Goal: Information Seeking & Learning: Check status

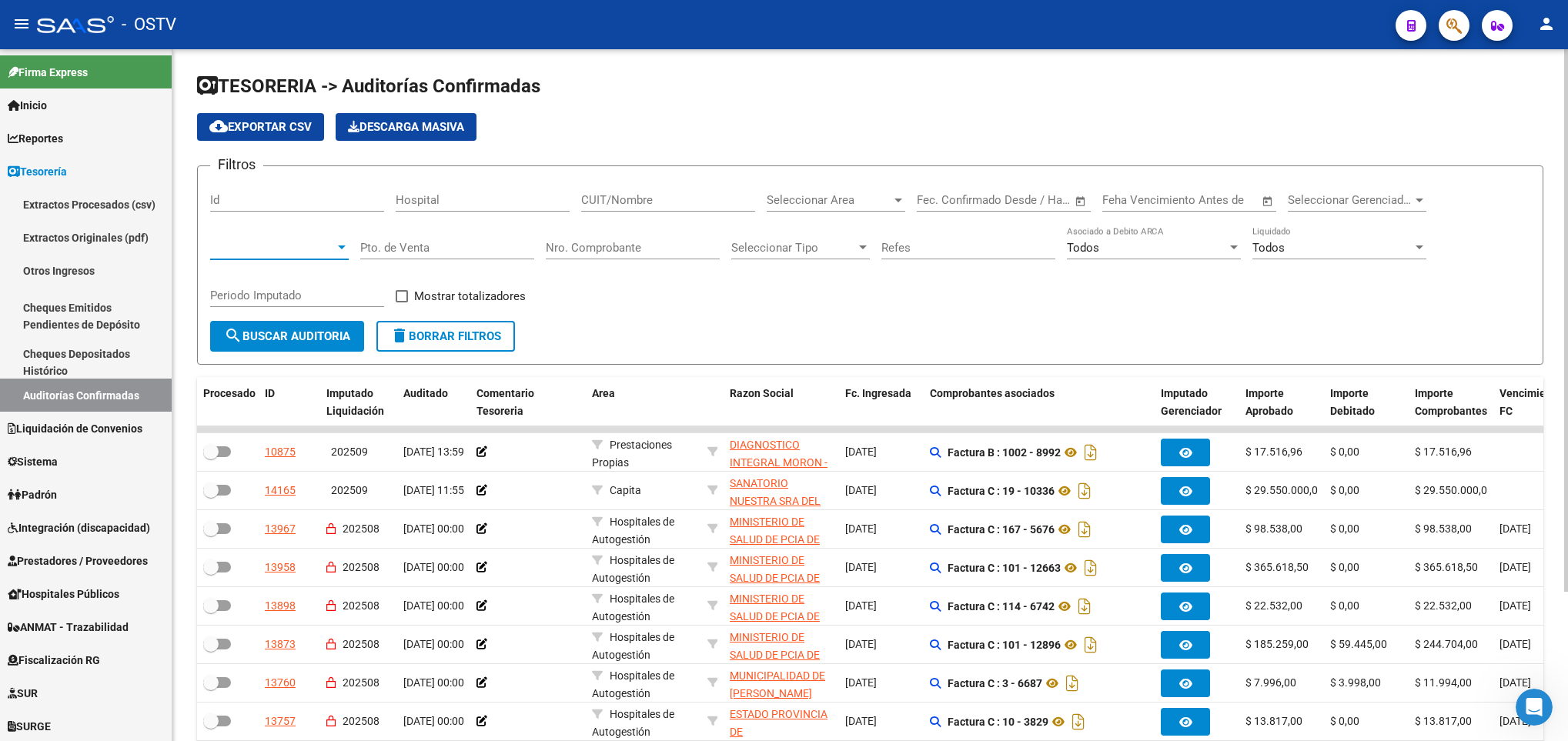
click at [294, 254] on span at bounding box center [272, 248] width 124 height 14
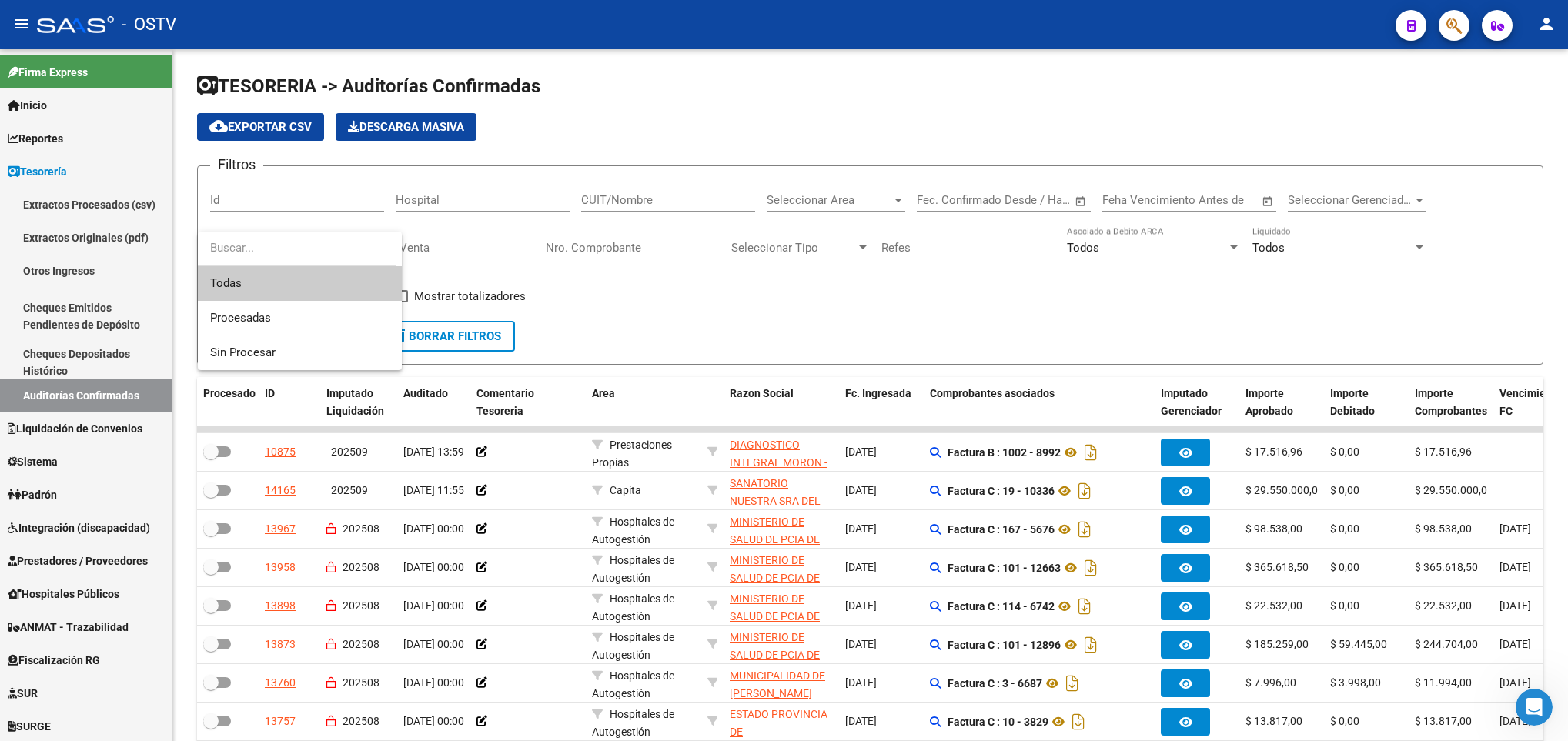
click at [97, 398] on div at bounding box center [784, 370] width 1568 height 741
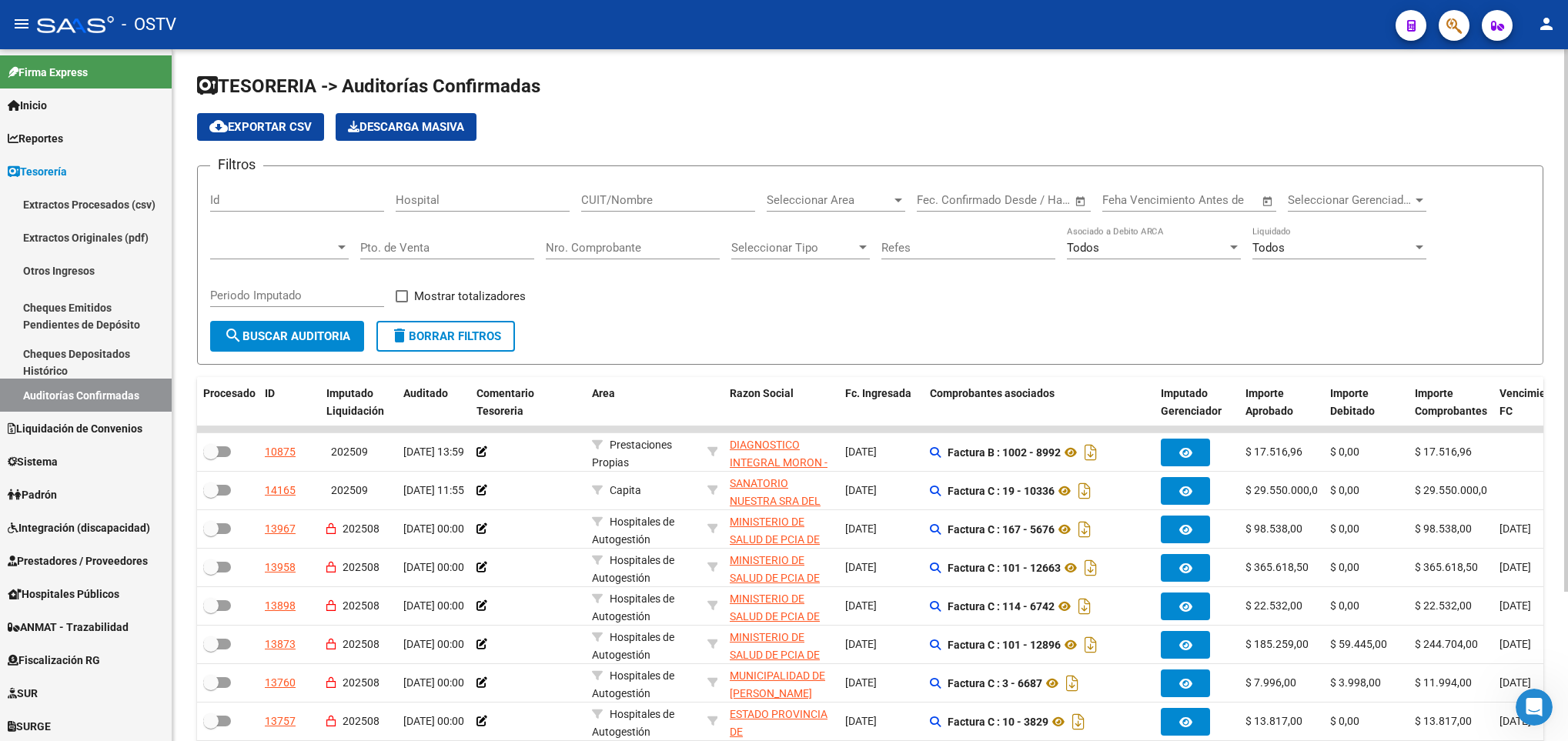
click at [313, 347] on button "search Buscar Auditoria" at bounding box center [287, 336] width 154 height 30
click at [319, 250] on span at bounding box center [272, 248] width 124 height 14
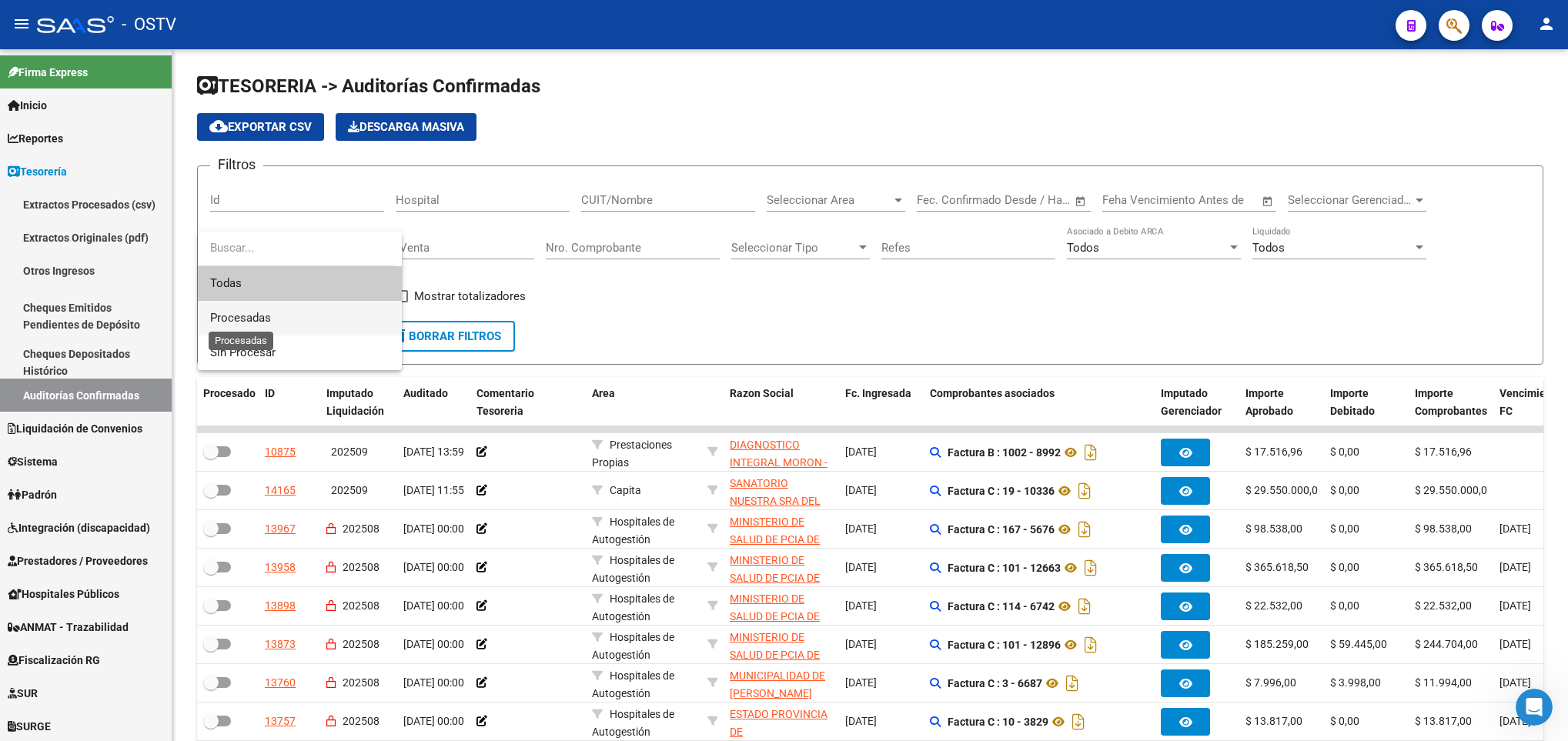
click at [261, 322] on span "Procesadas" at bounding box center [240, 317] width 61 height 14
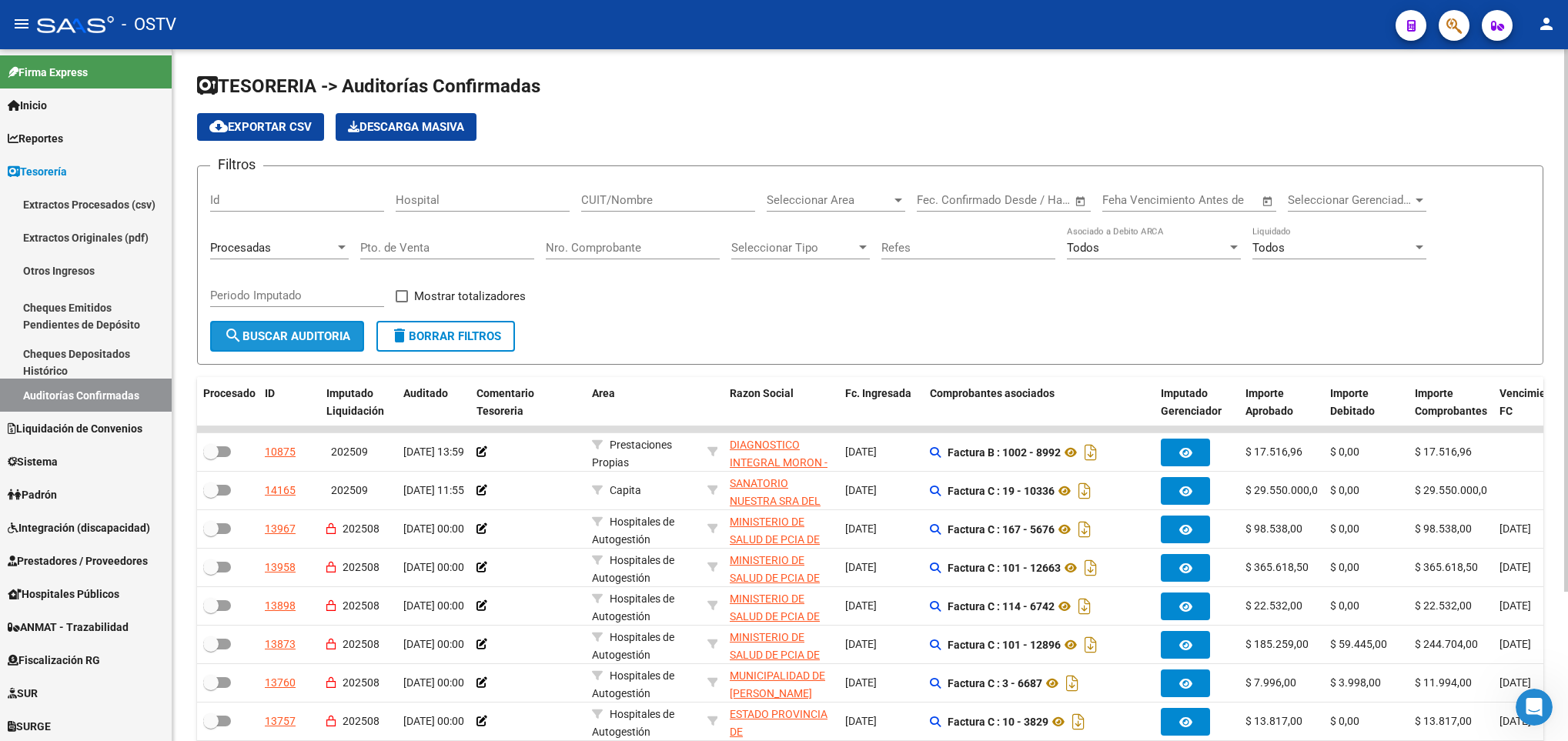
click at [289, 333] on span "search Buscar Auditoria" at bounding box center [287, 336] width 126 height 14
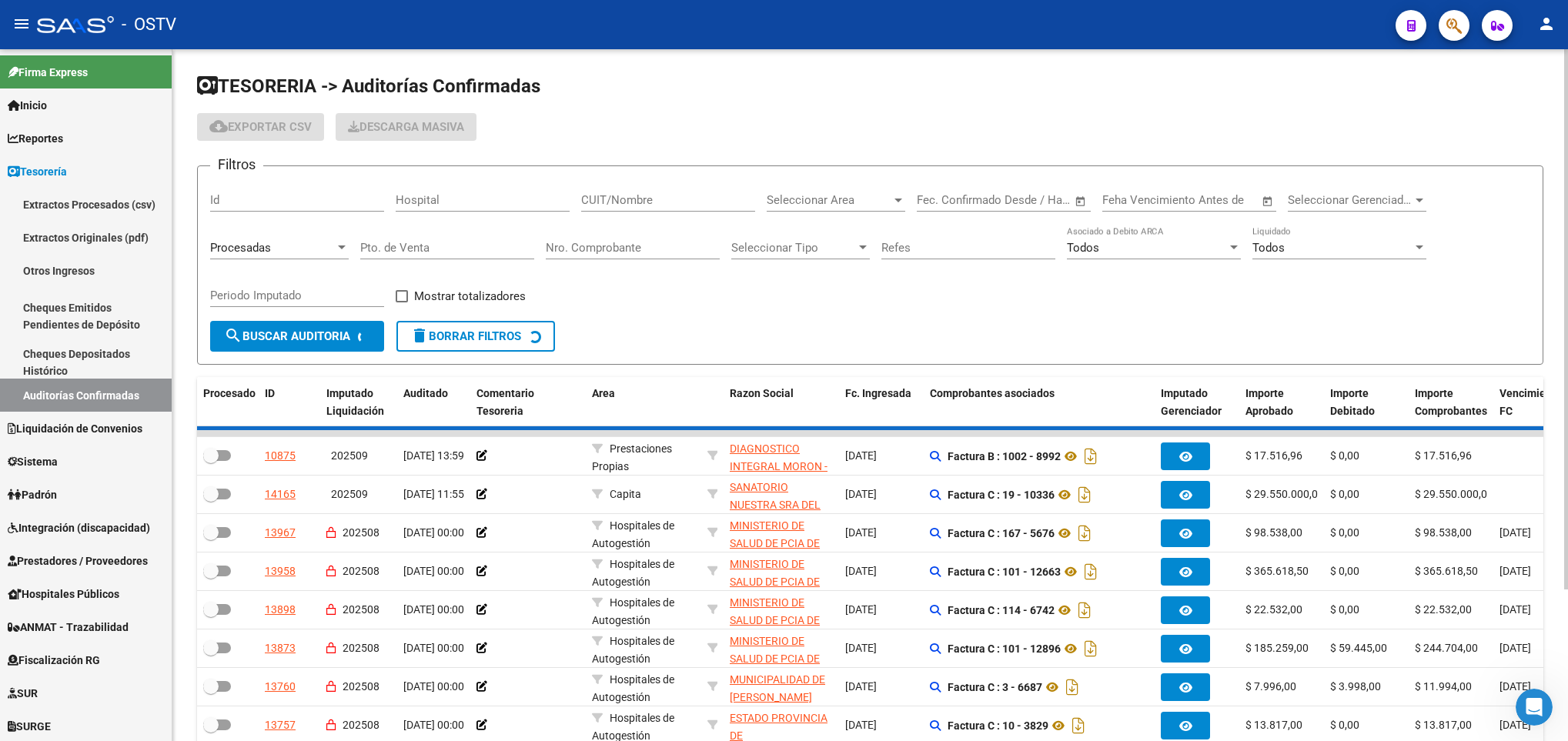
checkbox input "true"
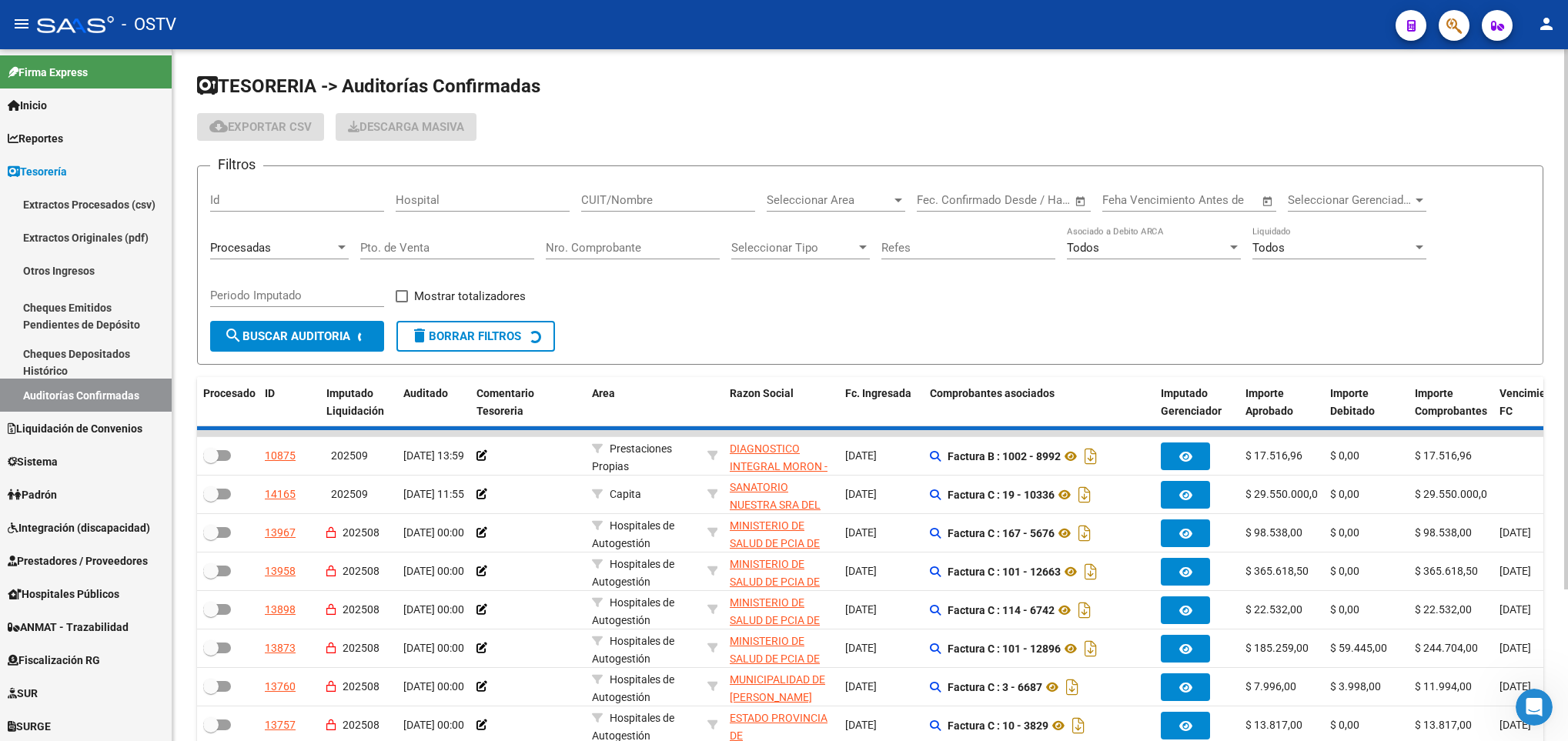
checkbox input "true"
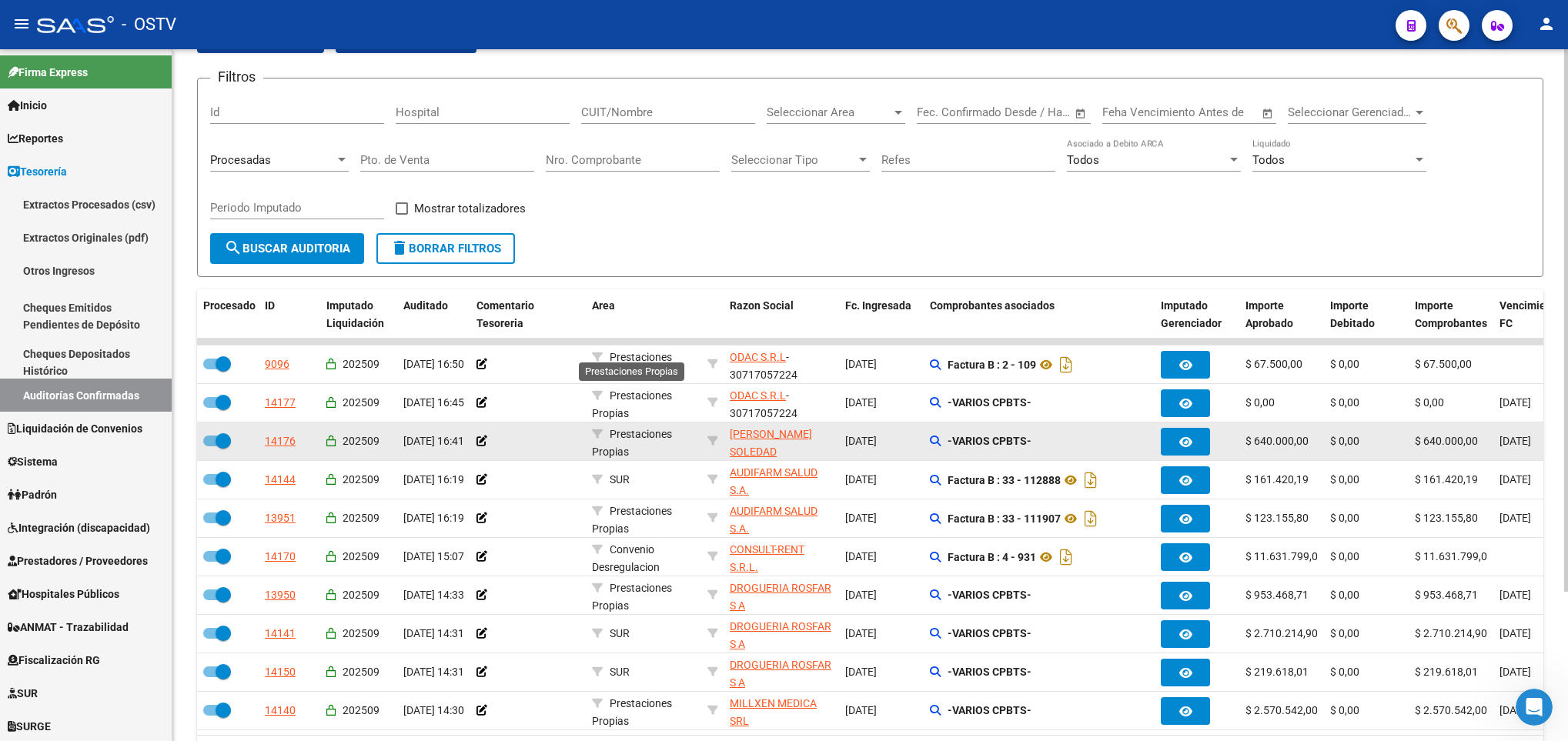
scroll to position [190, 0]
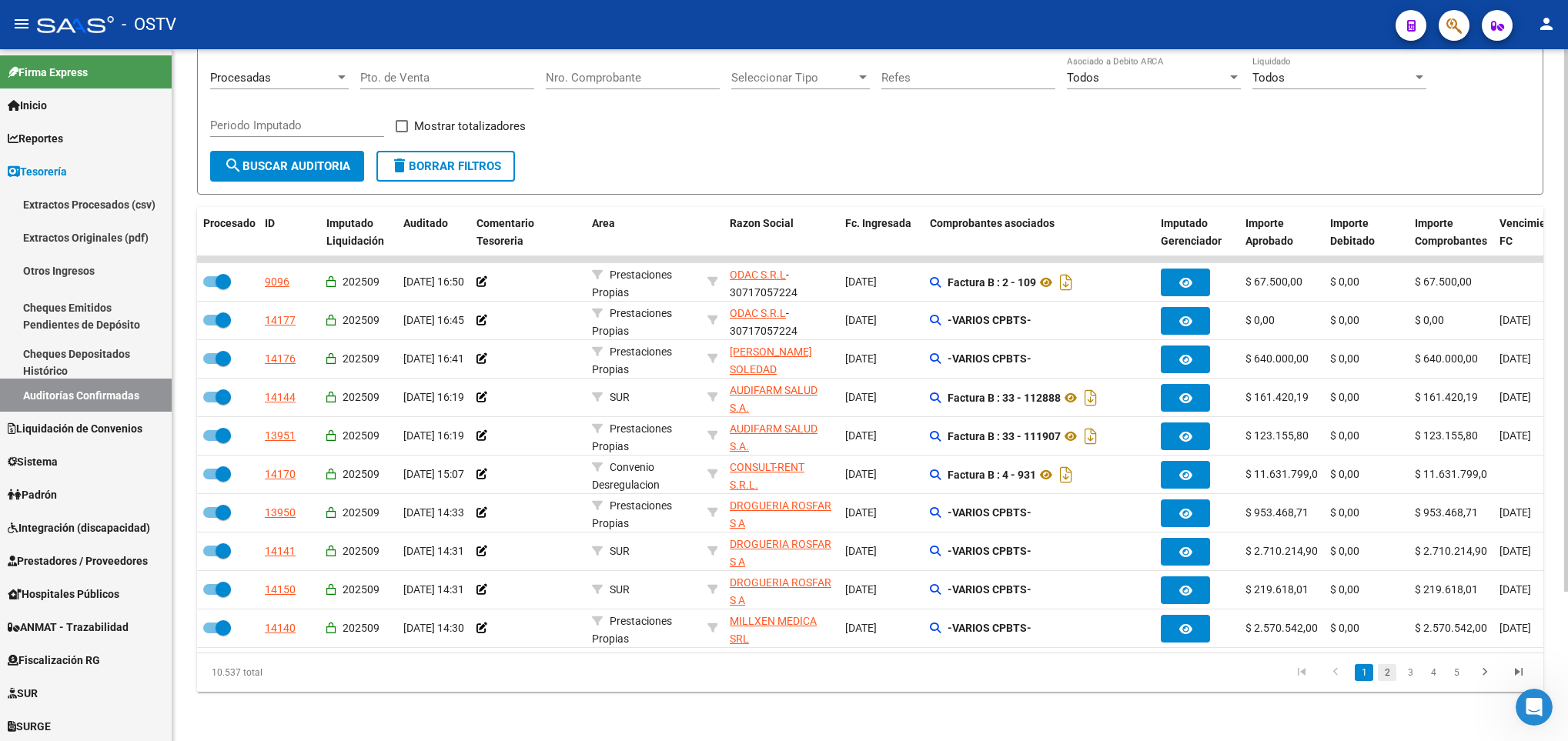
click at [1386, 675] on link "2" at bounding box center [1386, 673] width 18 height 17
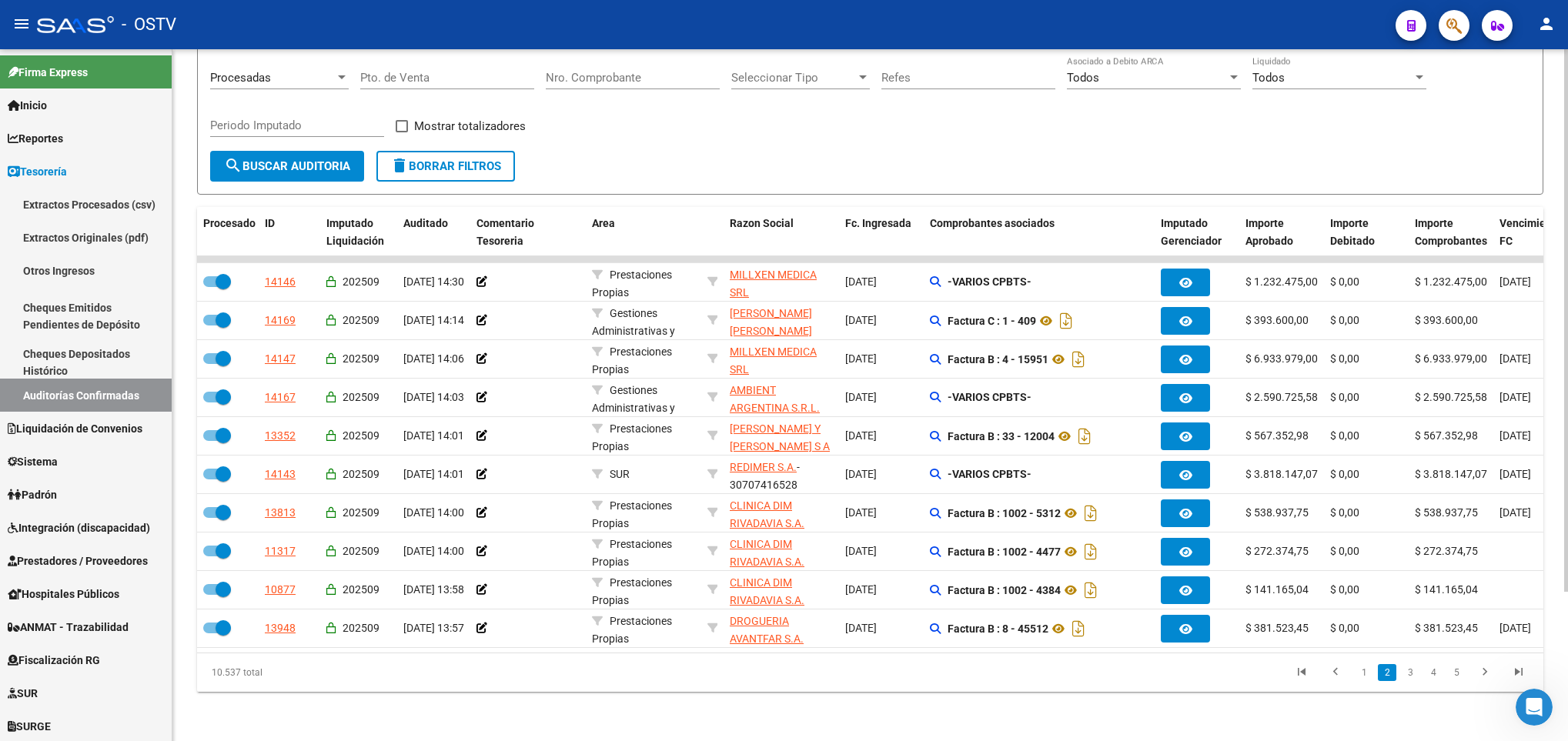
click at [428, 160] on span "delete Borrar Filtros" at bounding box center [446, 166] width 111 height 14
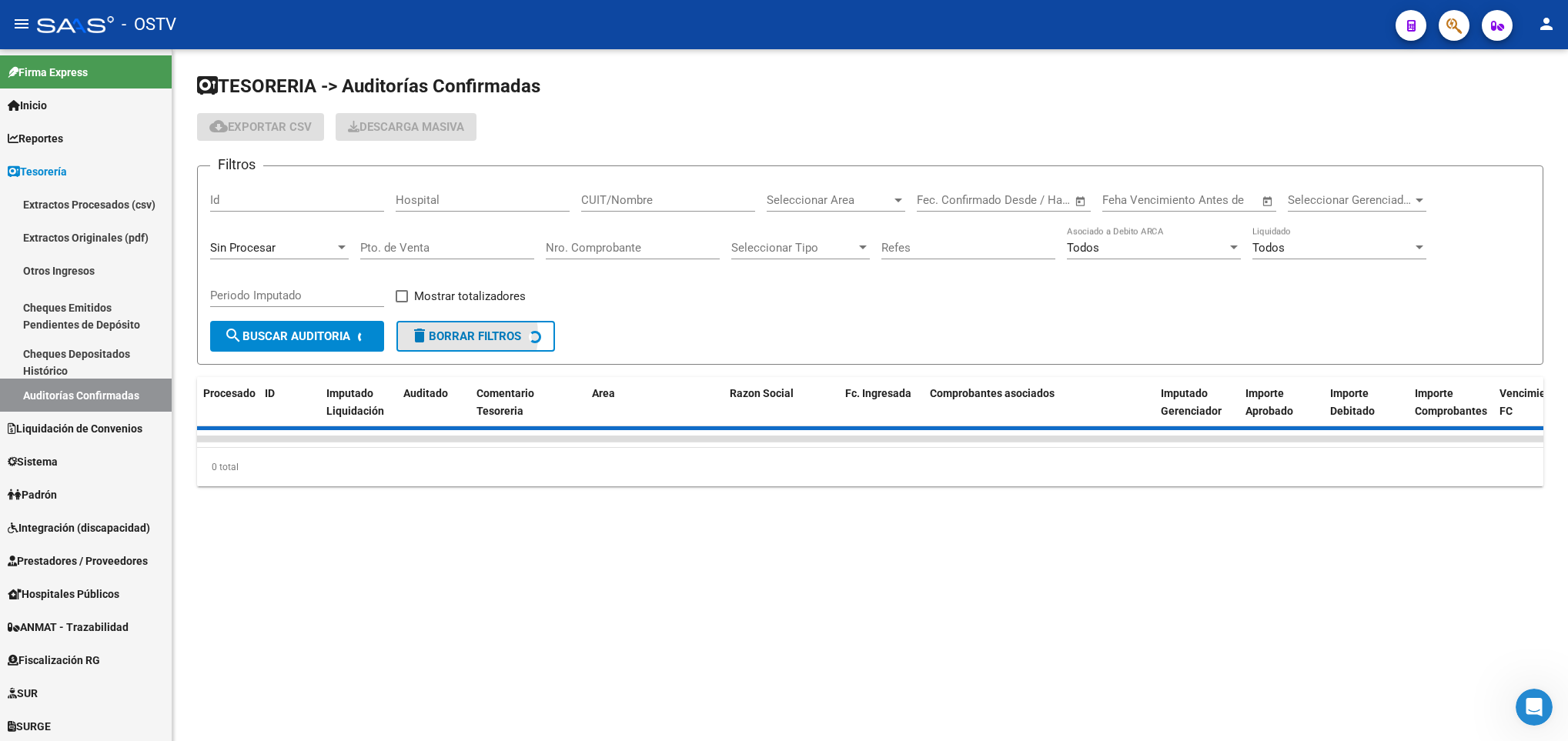
scroll to position [0, 0]
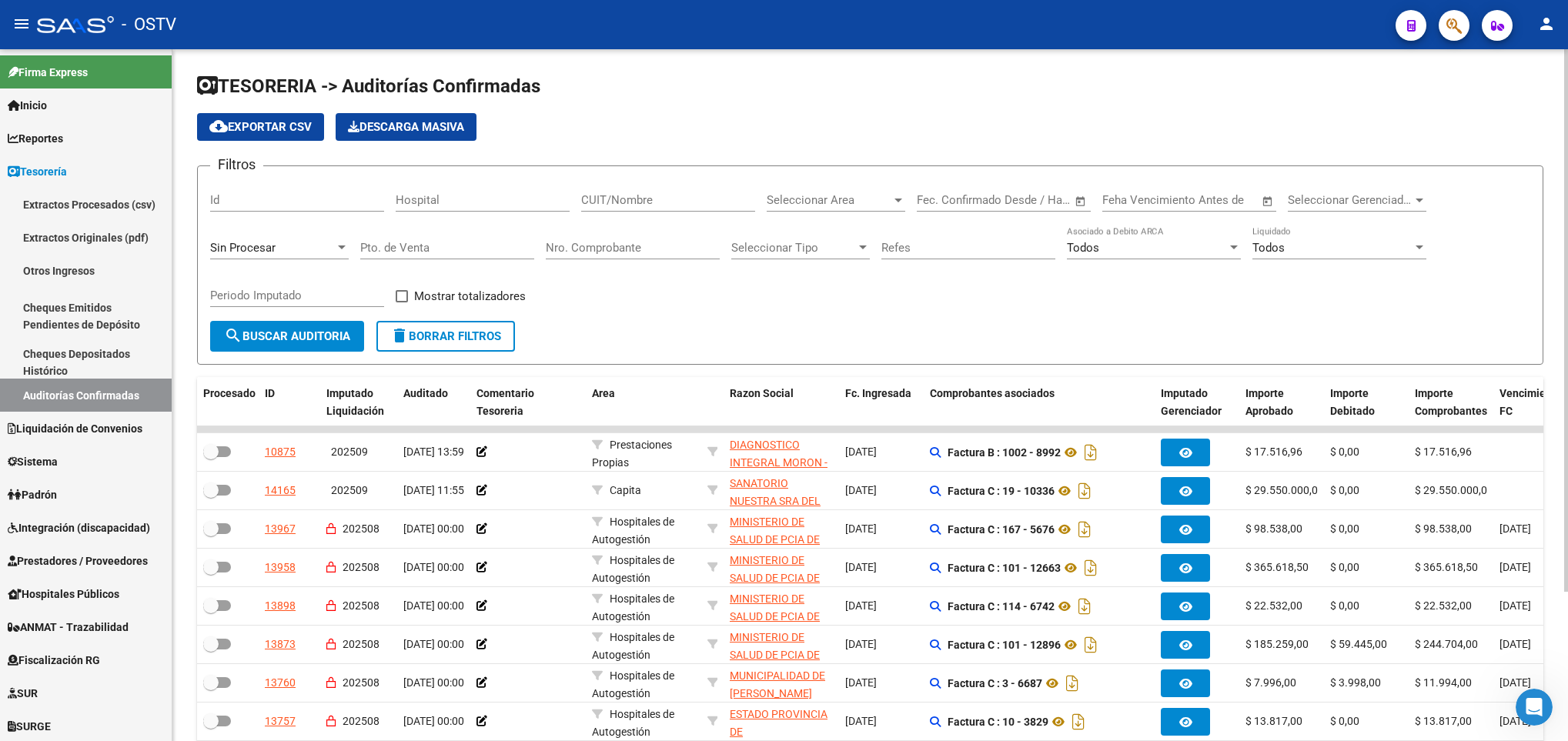
click at [379, 245] on input "Pto. de Venta" at bounding box center [447, 248] width 174 height 14
click at [284, 335] on span "search Buscar Auditoria" at bounding box center [287, 336] width 126 height 14
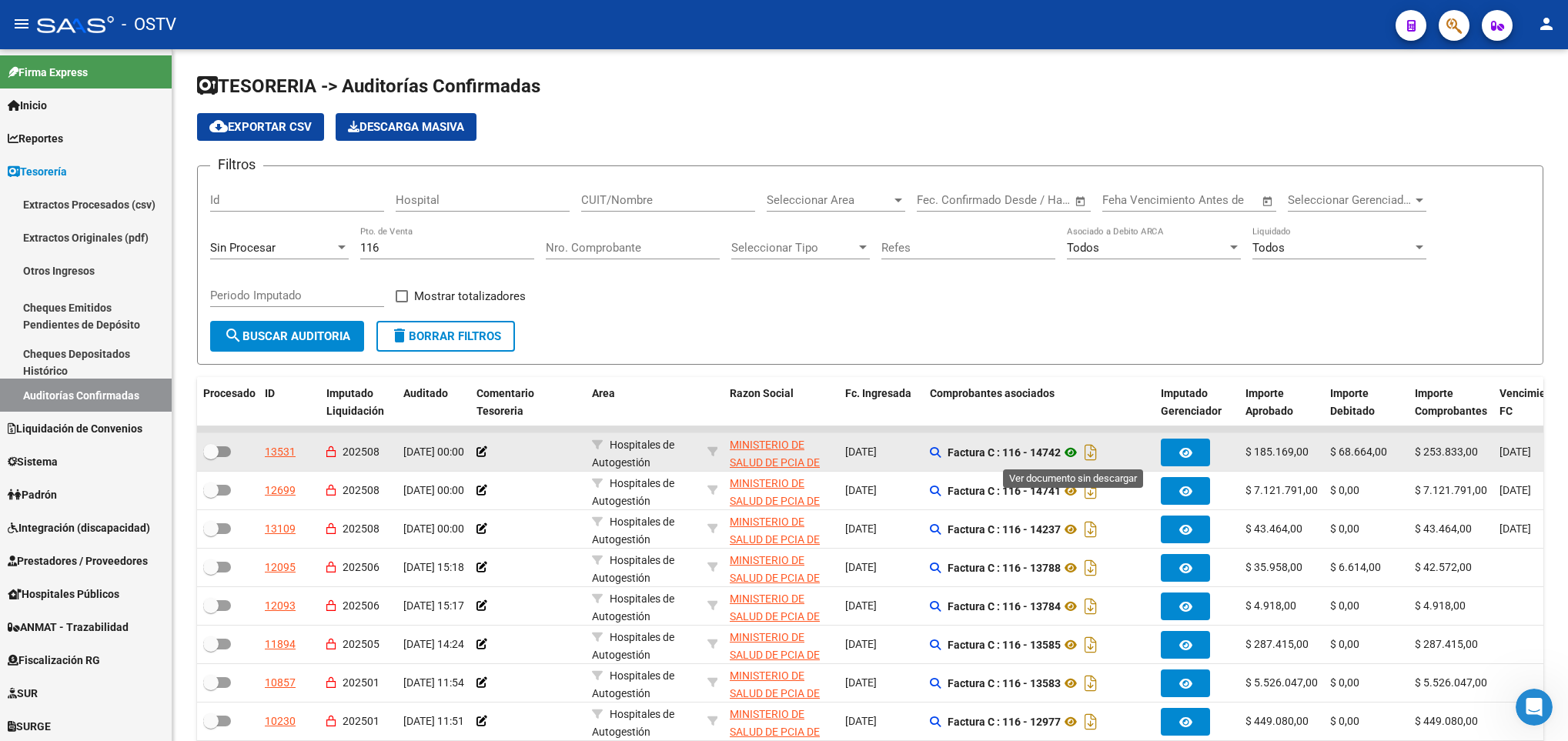
click at [1070, 457] on icon at bounding box center [1070, 452] width 20 height 18
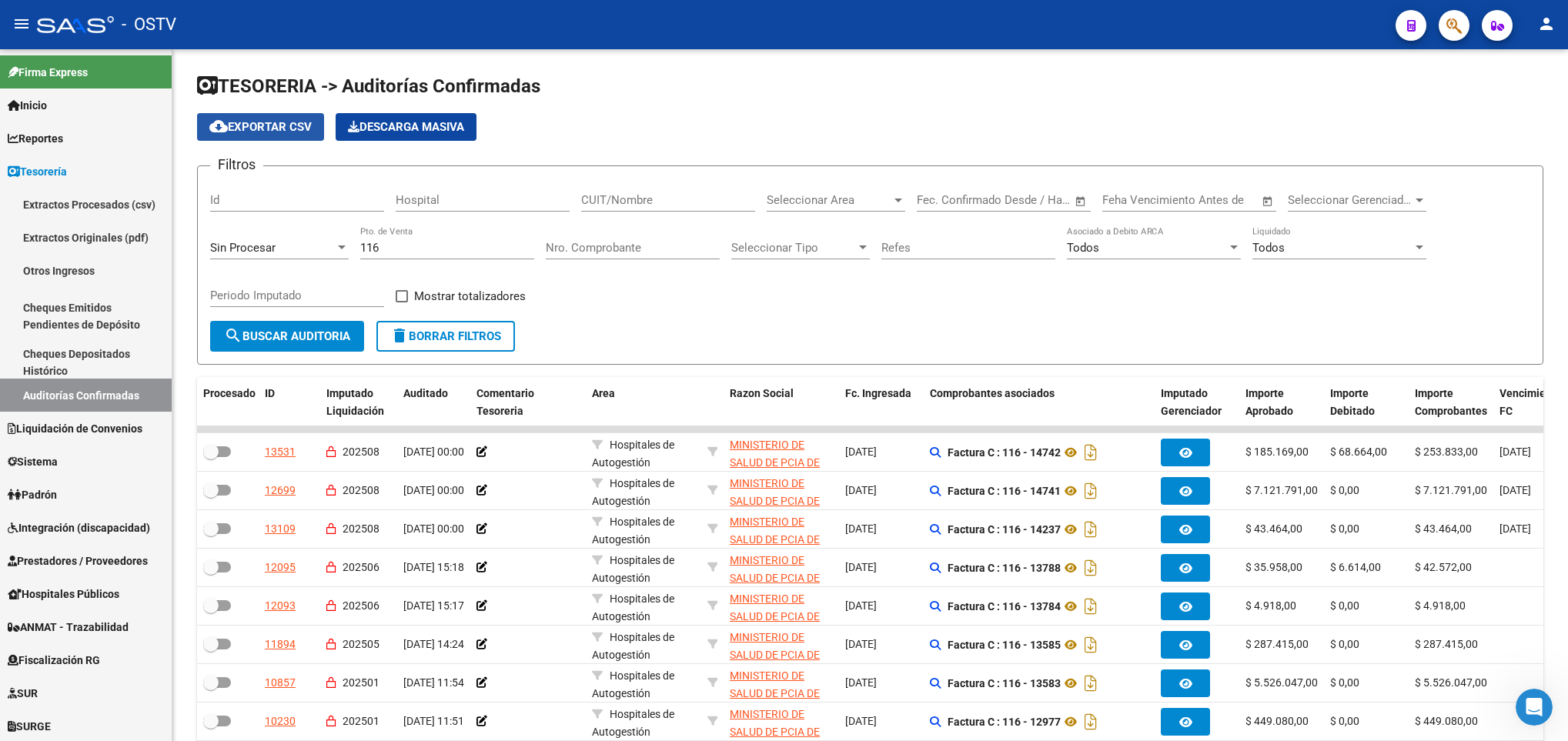
click at [264, 116] on button "cloud_download Exportar CSV" at bounding box center [260, 126] width 127 height 28
click at [387, 254] on input "116" at bounding box center [447, 248] width 174 height 14
drag, startPoint x: 387, startPoint y: 254, endPoint x: 286, endPoint y: 257, distance: 101.0
click at [300, 256] on div "Filtros Id Hospital CUIT/Nombre Seleccionar Area Seleccionar Area Fecha inicio …" at bounding box center [870, 250] width 1320 height 142
type input "170"
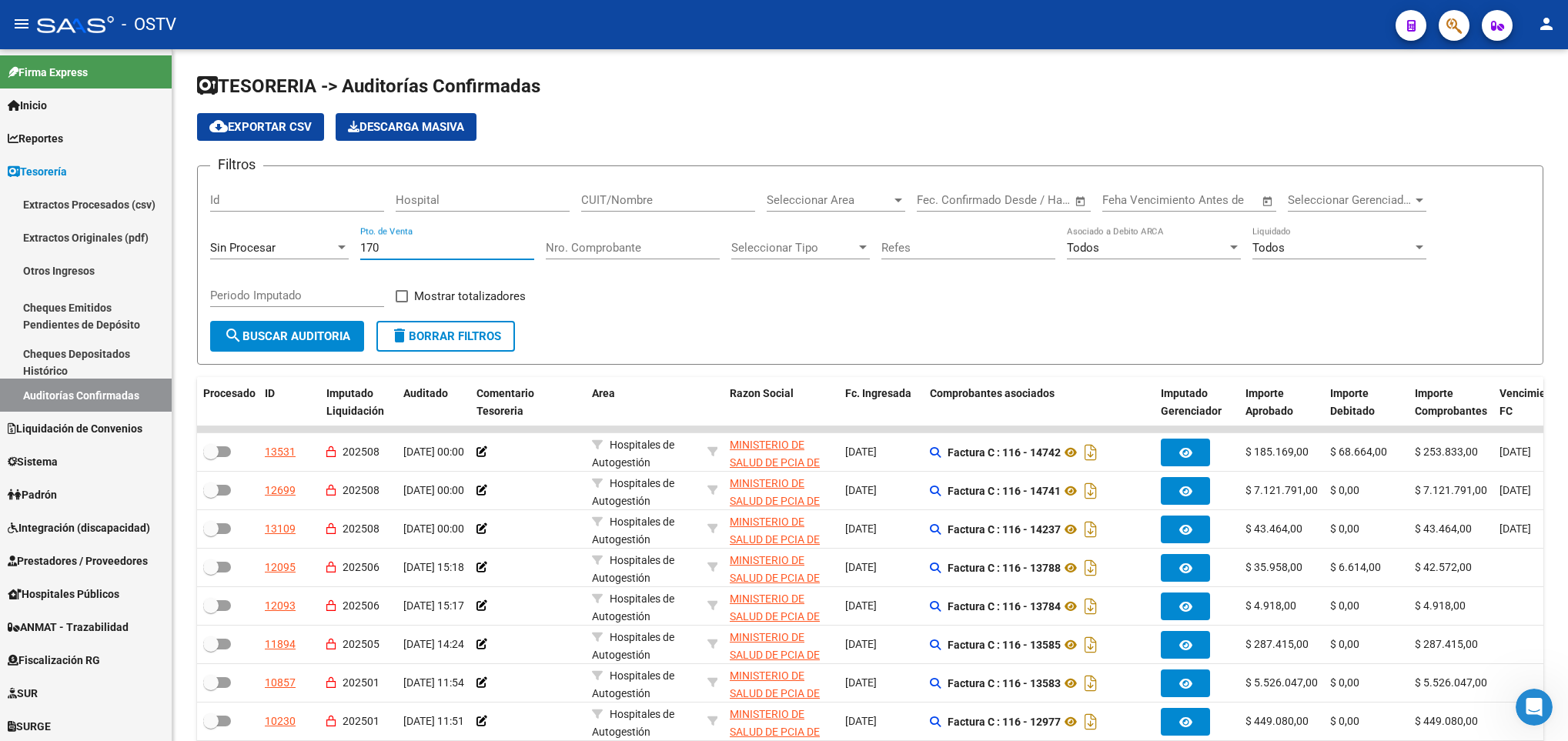
click at [287, 343] on span "search Buscar Auditoria" at bounding box center [287, 336] width 126 height 14
click at [282, 124] on span "cloud_download Exportar CSV" at bounding box center [260, 126] width 103 height 14
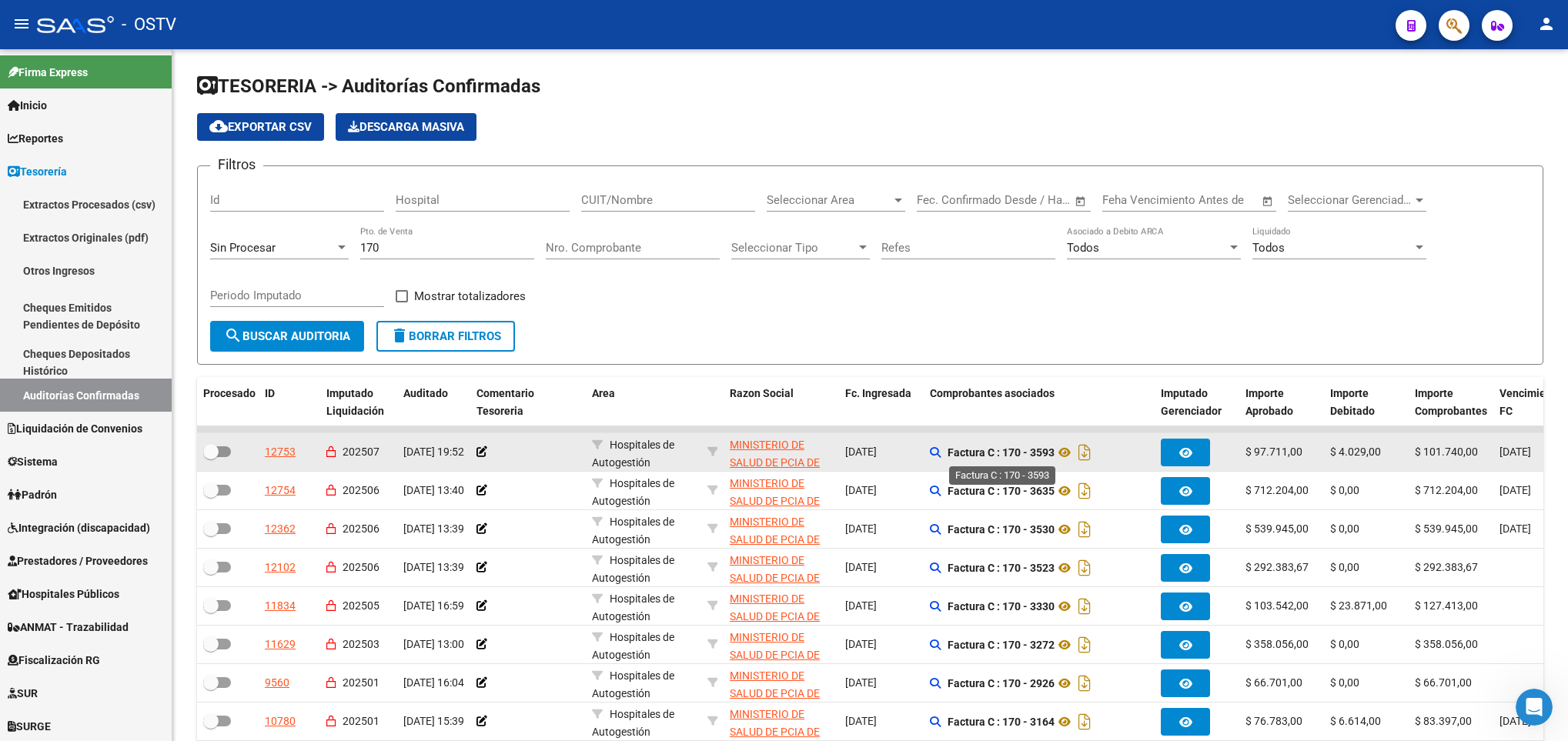
click at [971, 457] on strong "Factura C : 170 - 3593" at bounding box center [1001, 452] width 107 height 12
click at [1062, 456] on icon at bounding box center [1064, 452] width 20 height 18
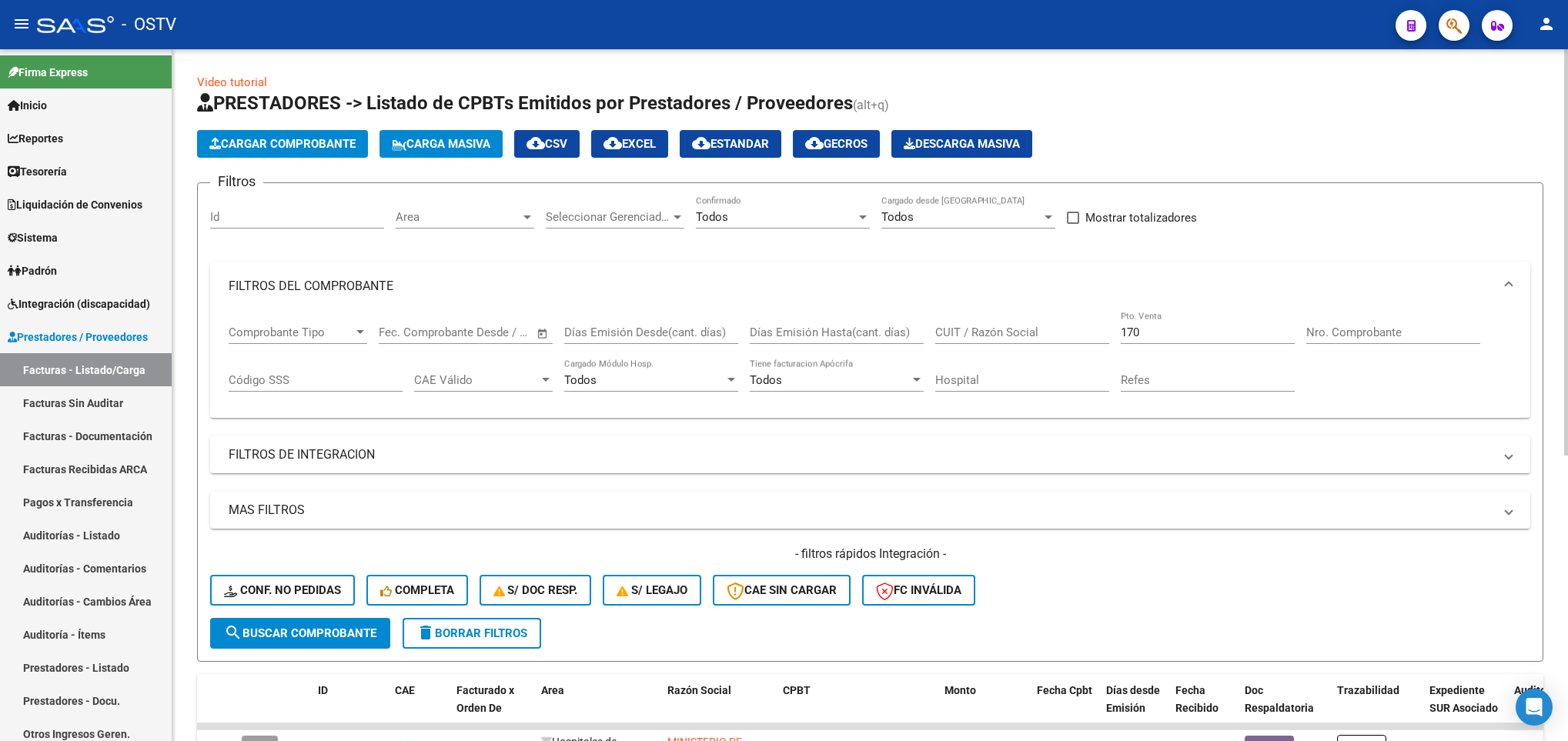
click at [1304, 329] on div "Comprobante Tipo Comprobante Tipo Fecha inicio – Fecha fin Fec. Comprobante Des…" at bounding box center [870, 358] width 1284 height 95
click at [1308, 329] on input "Nro. Comprobante" at bounding box center [1393, 332] width 174 height 14
type input "16951"
drag, startPoint x: 1167, startPoint y: 331, endPoint x: 1042, endPoint y: 350, distance: 126.4
click at [1042, 350] on div "Comprobante Tipo Comprobante Tipo Fecha inicio – Fecha fin Fec. Comprobante Des…" at bounding box center [870, 358] width 1284 height 95
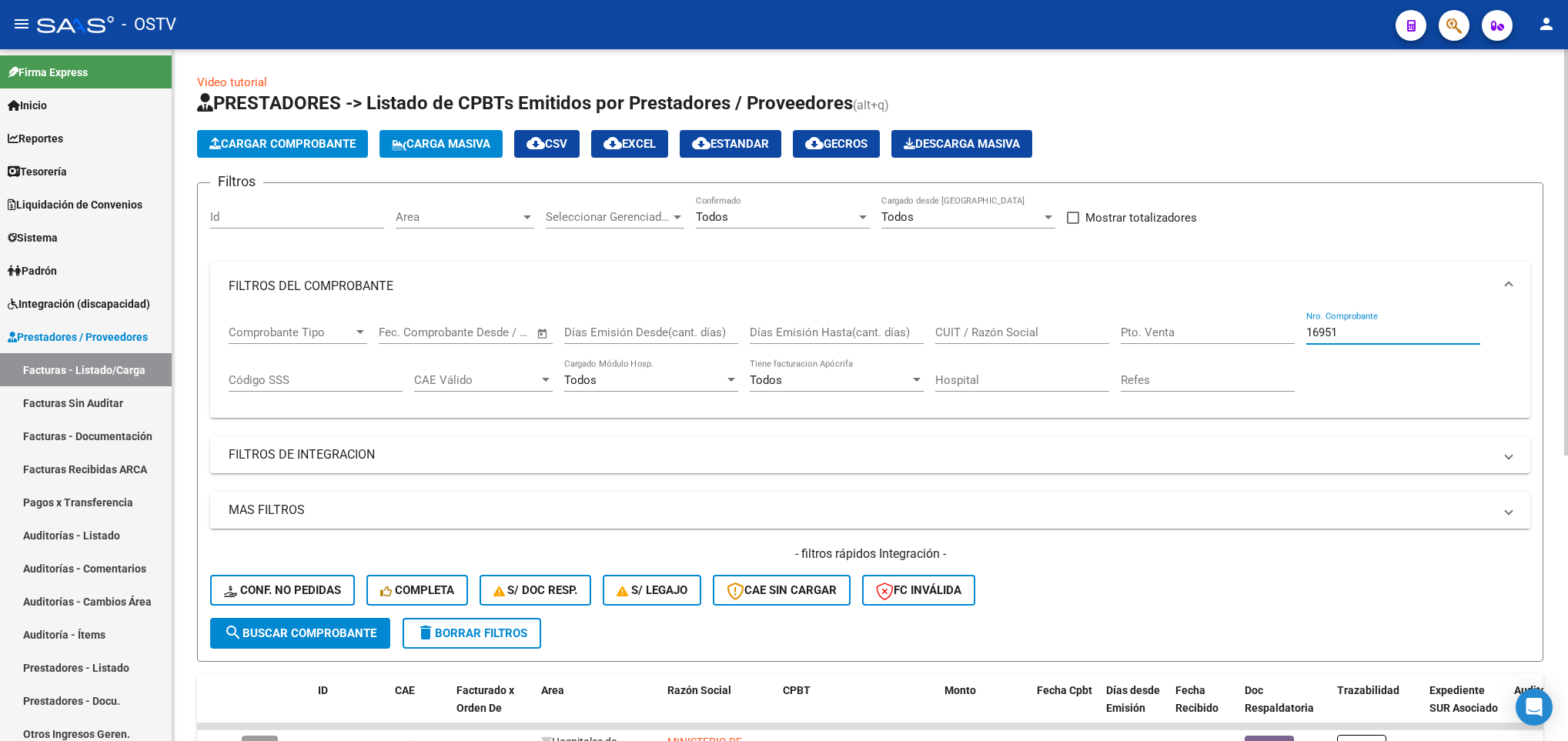
drag, startPoint x: 1321, startPoint y: 337, endPoint x: 1299, endPoint y: 347, distance: 24.2
click at [1299, 347] on div "Comprobante Tipo Comprobante Tipo Fecha inicio – Fecha fin Fec. Comprobante Des…" at bounding box center [870, 358] width 1284 height 95
type input "15951"
click at [334, 627] on span "search Buscar Comprobante" at bounding box center [300, 634] width 152 height 14
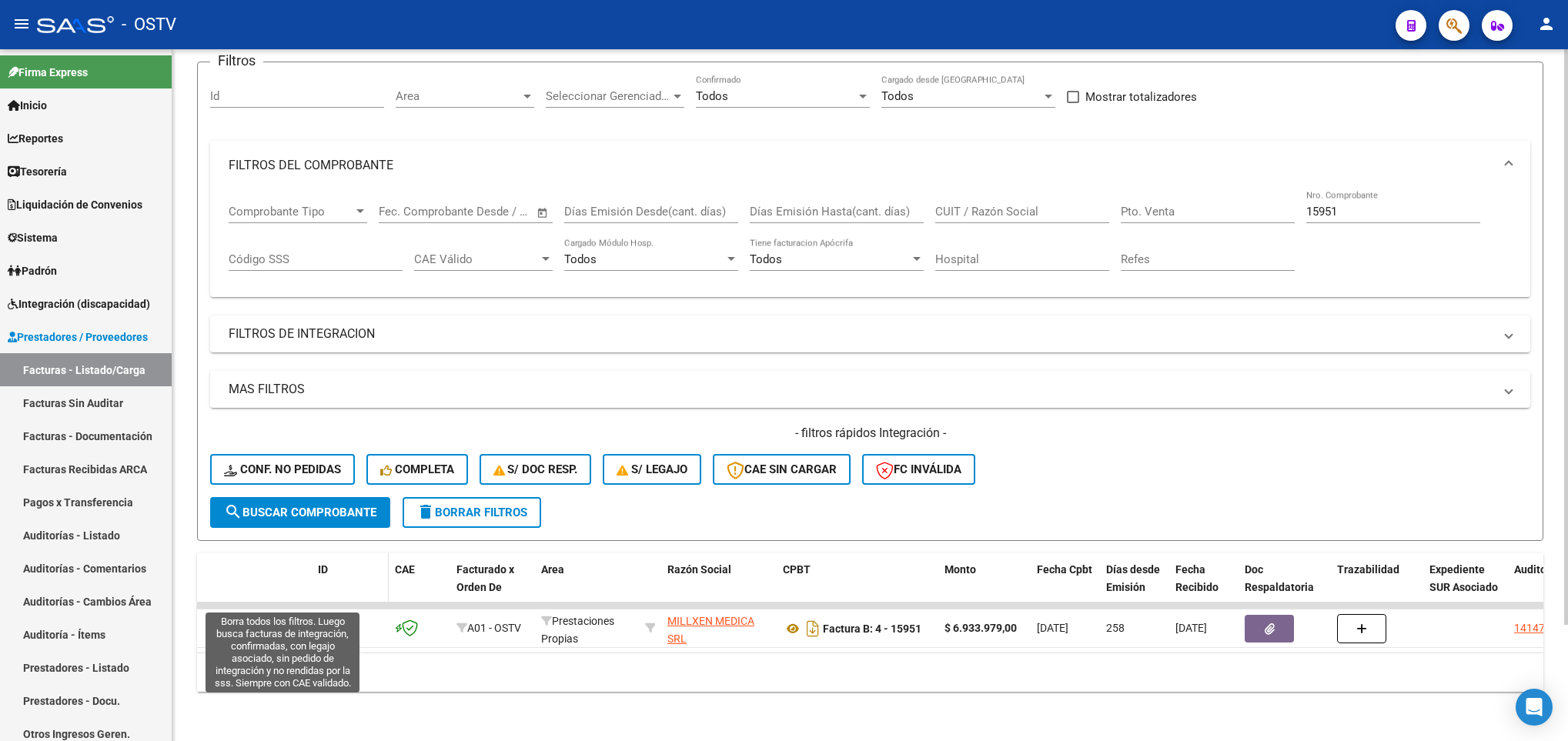
scroll to position [140, 0]
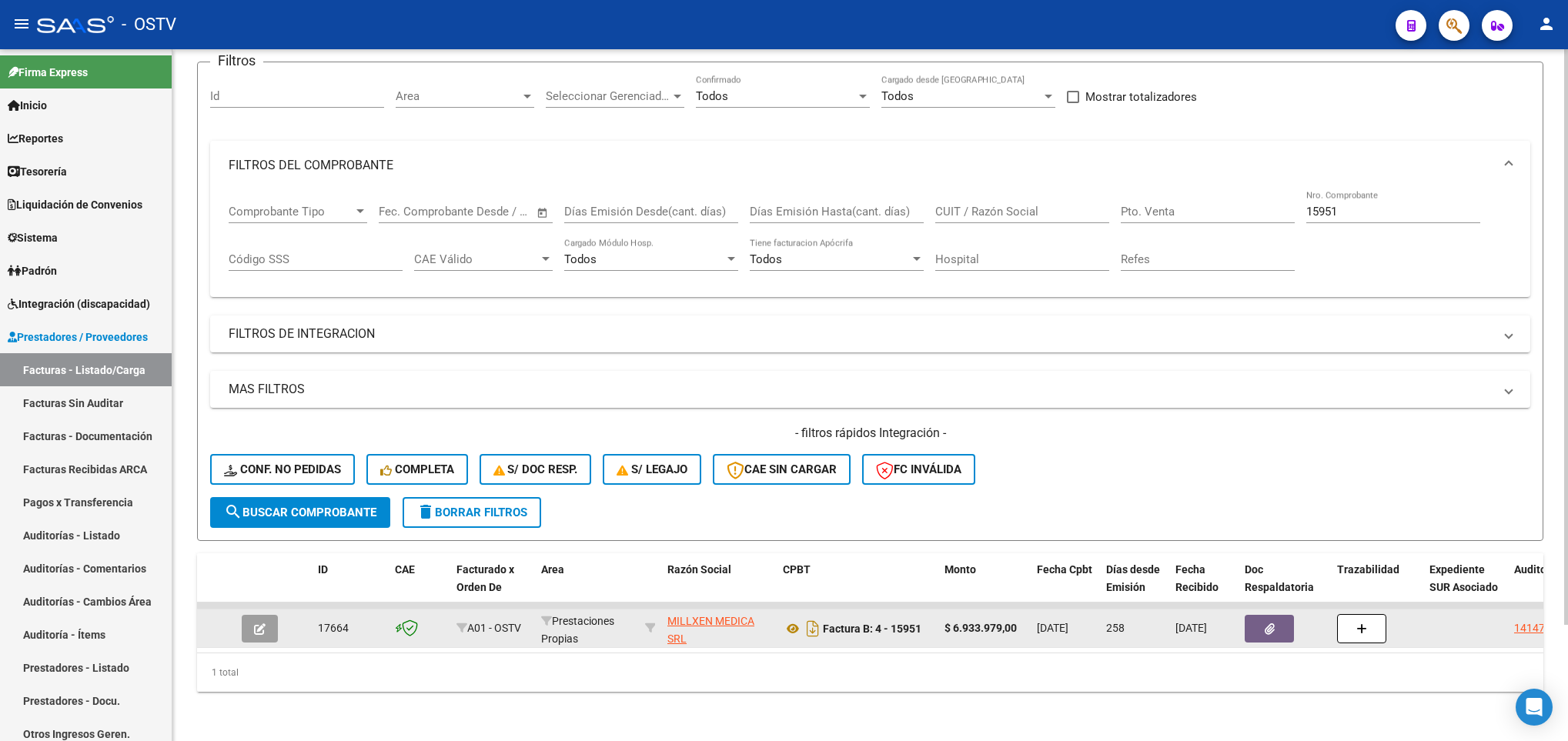
click at [254, 623] on icon "button" at bounding box center [259, 629] width 11 height 11
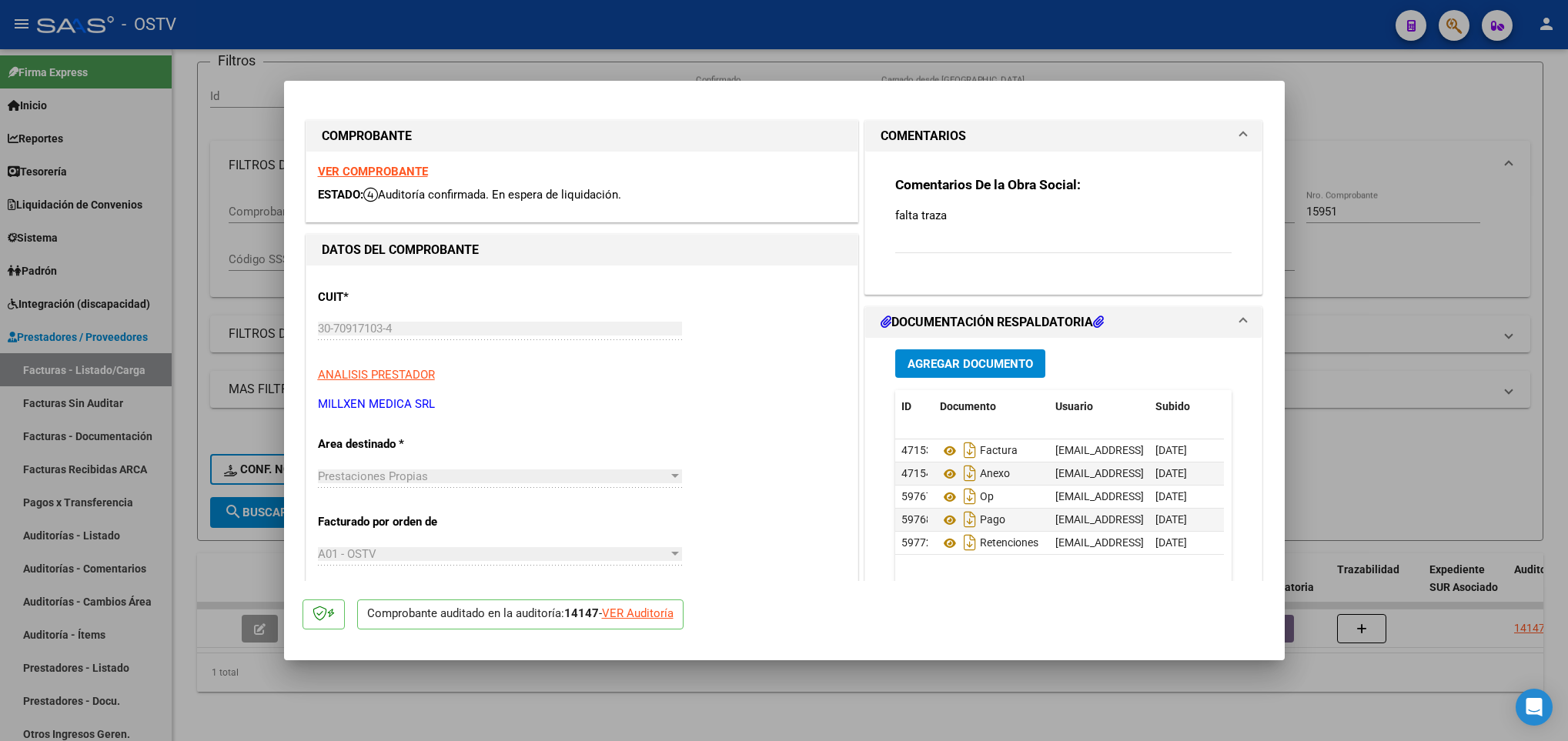
scroll to position [116, 0]
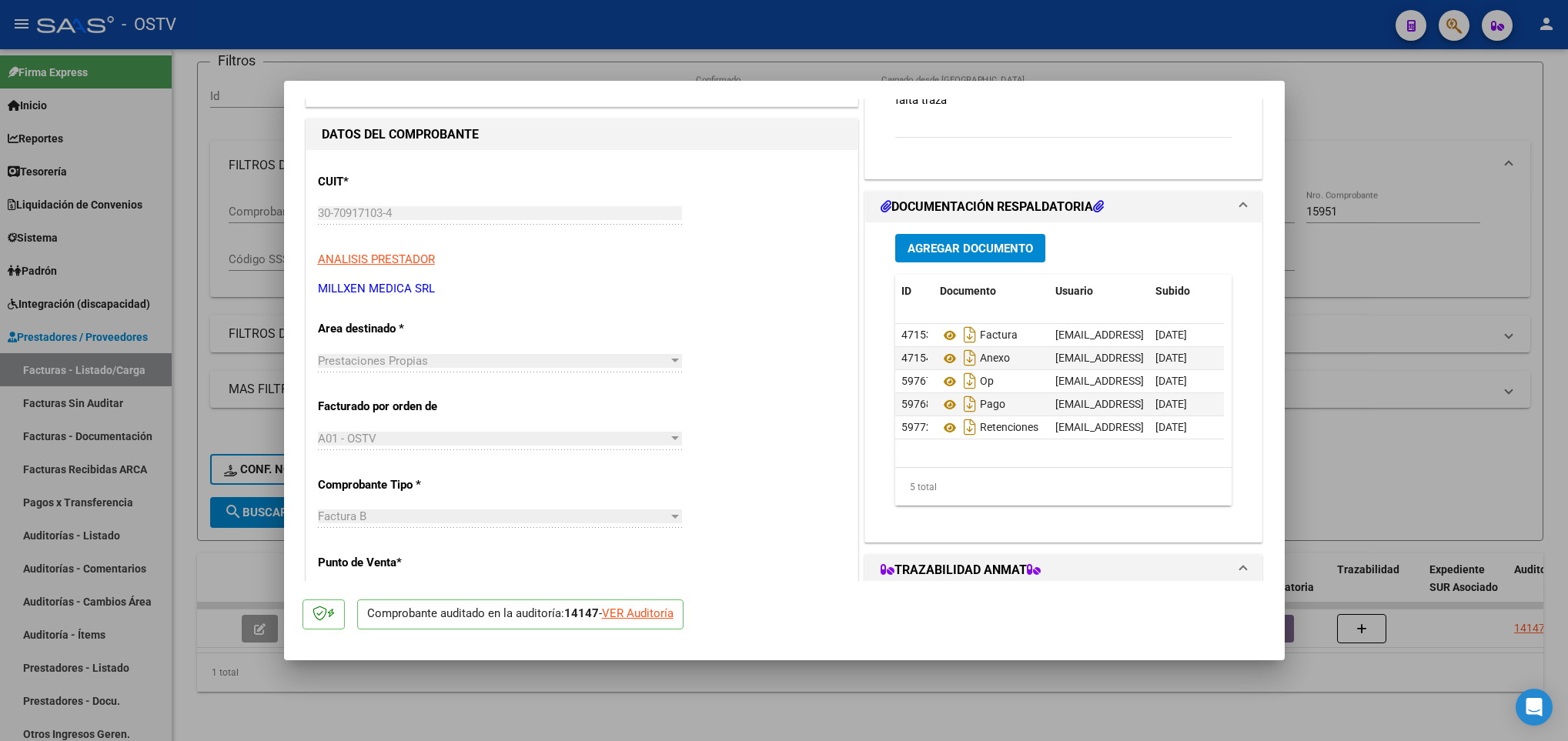
click at [635, 618] on div "VER Auditoría" at bounding box center [638, 614] width 71 height 18
type input "$ 0,00"
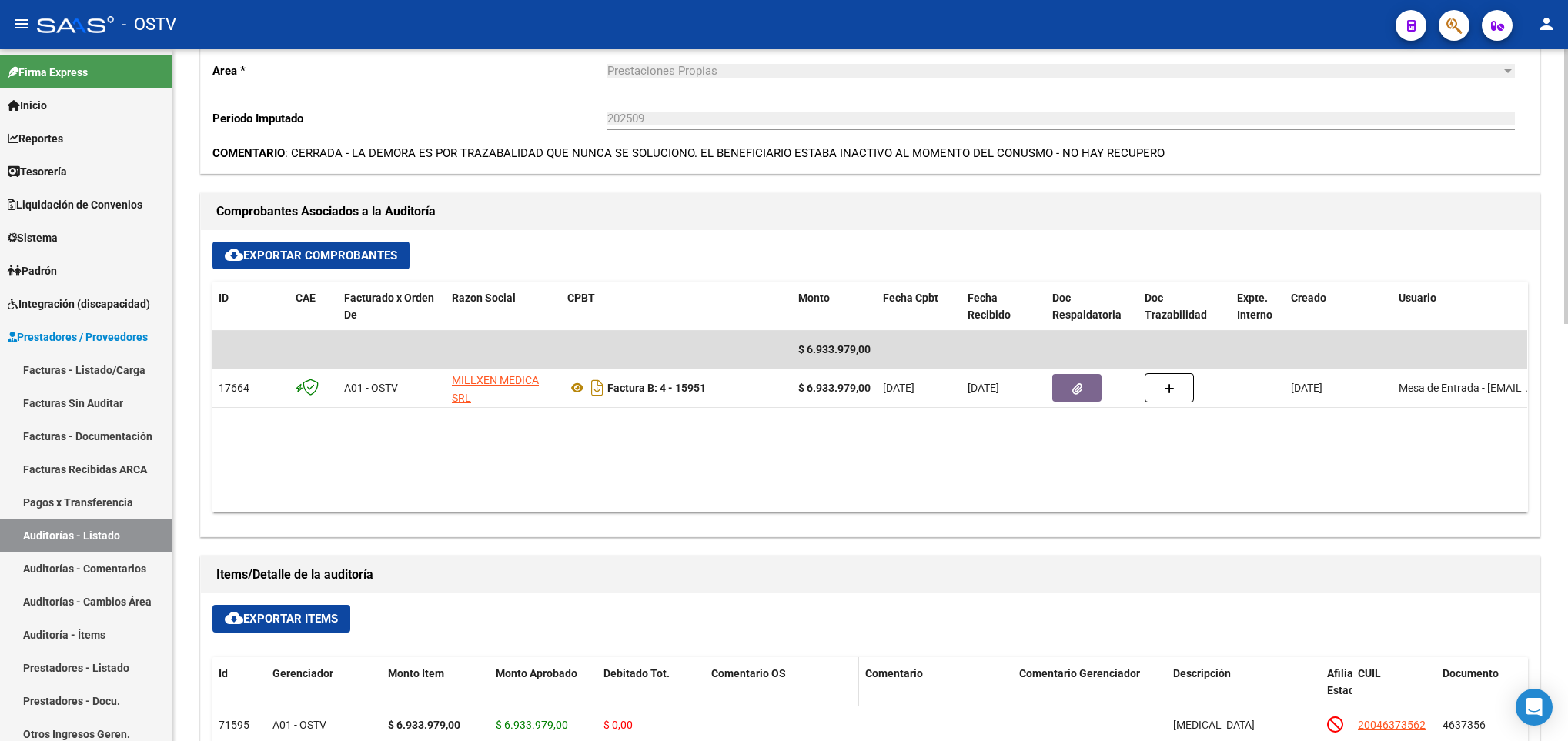
scroll to position [462, 0]
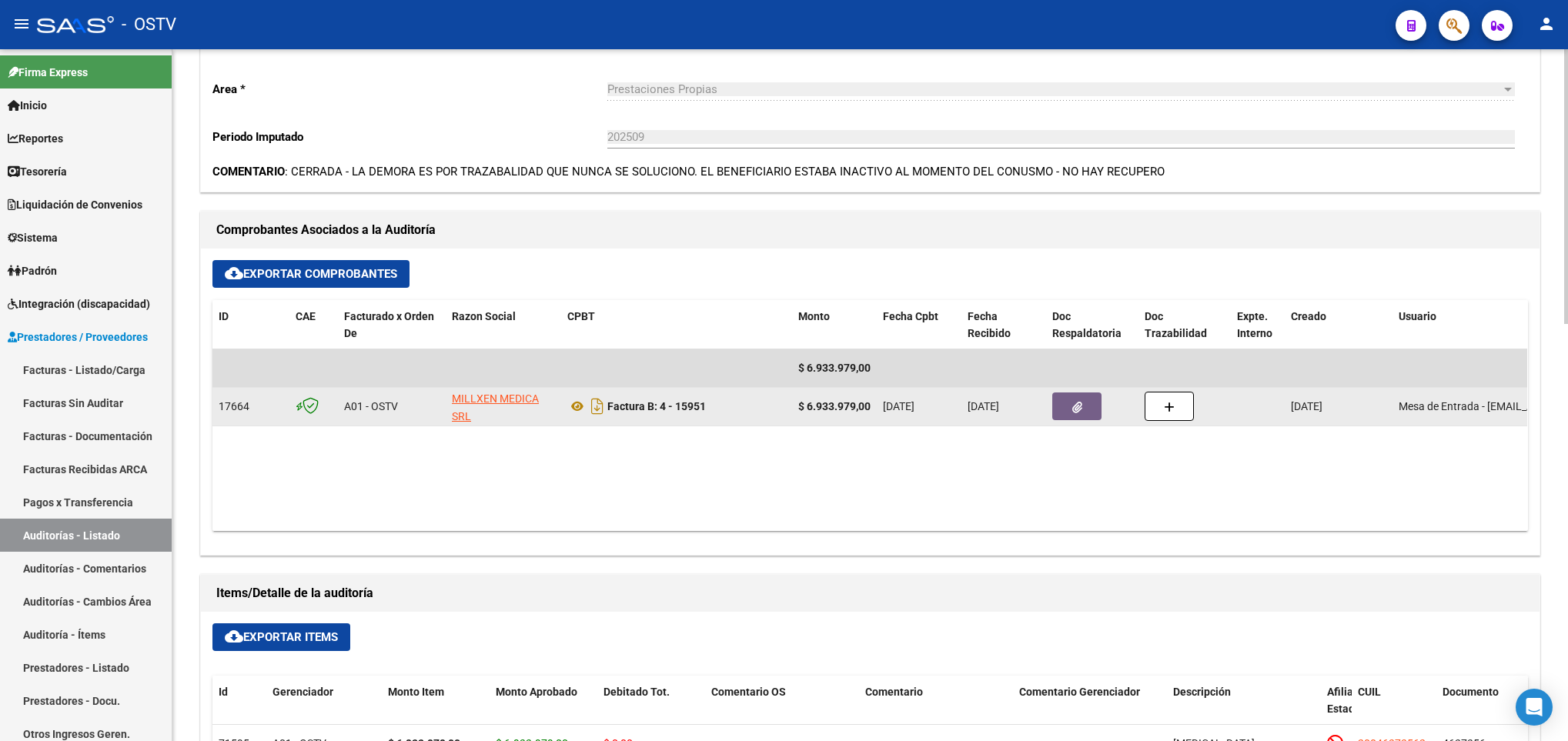
click at [578, 419] on div "Factura B: 4 - 15951" at bounding box center [677, 407] width 219 height 25
click at [578, 404] on icon at bounding box center [577, 406] width 20 height 18
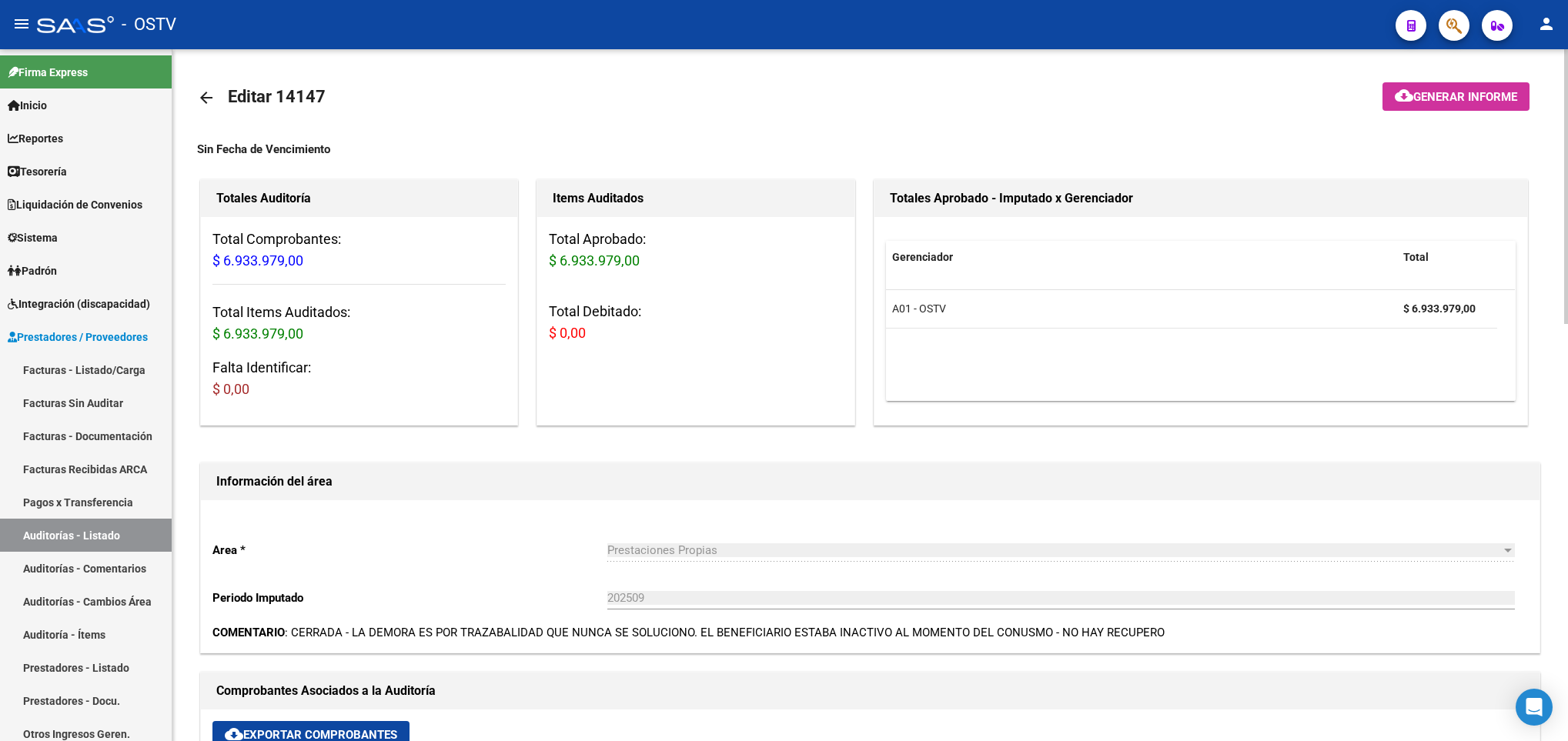
scroll to position [0, 0]
click at [1440, 100] on span "Generar informe" at bounding box center [1465, 98] width 104 height 14
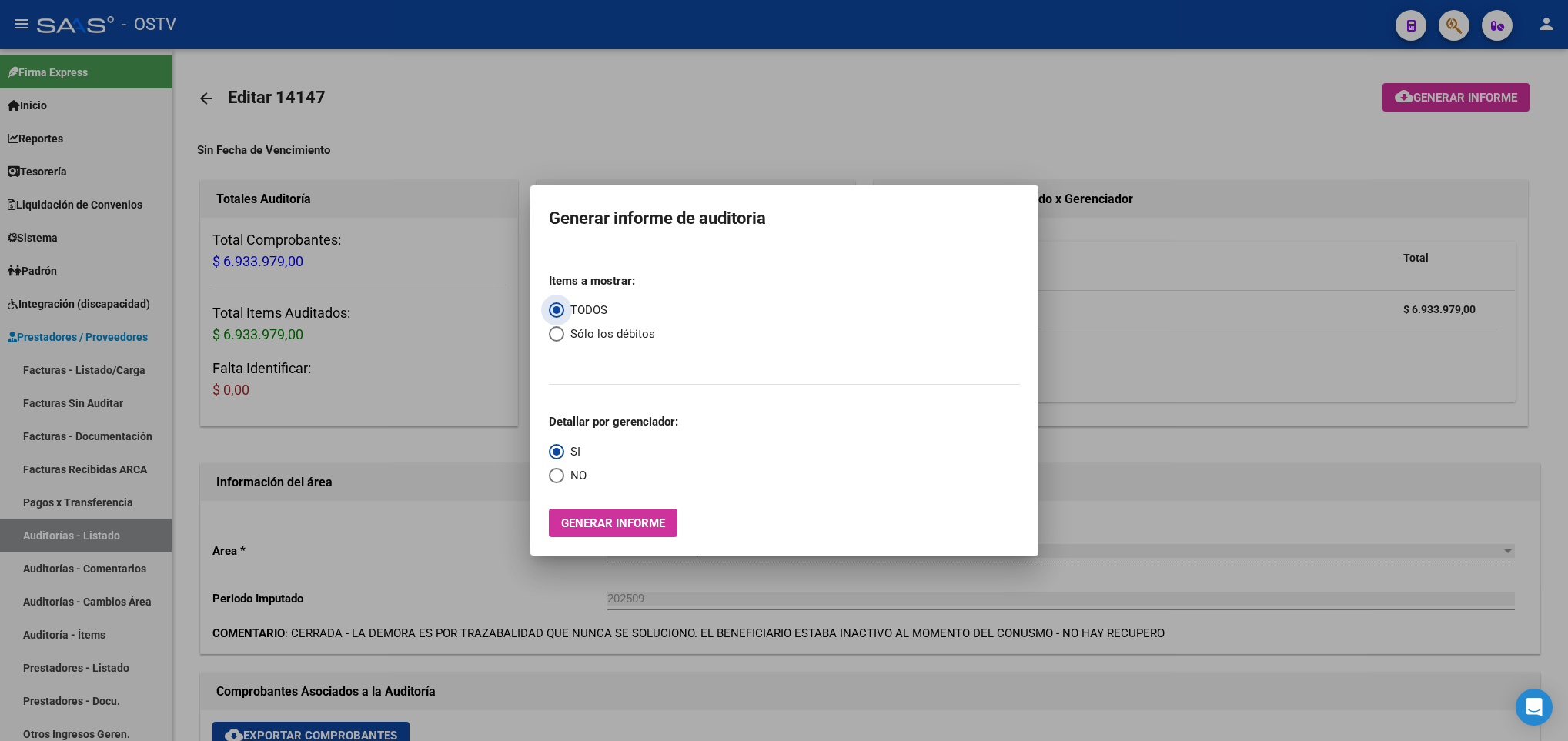
click at [626, 517] on span "Generar informe" at bounding box center [613, 523] width 104 height 14
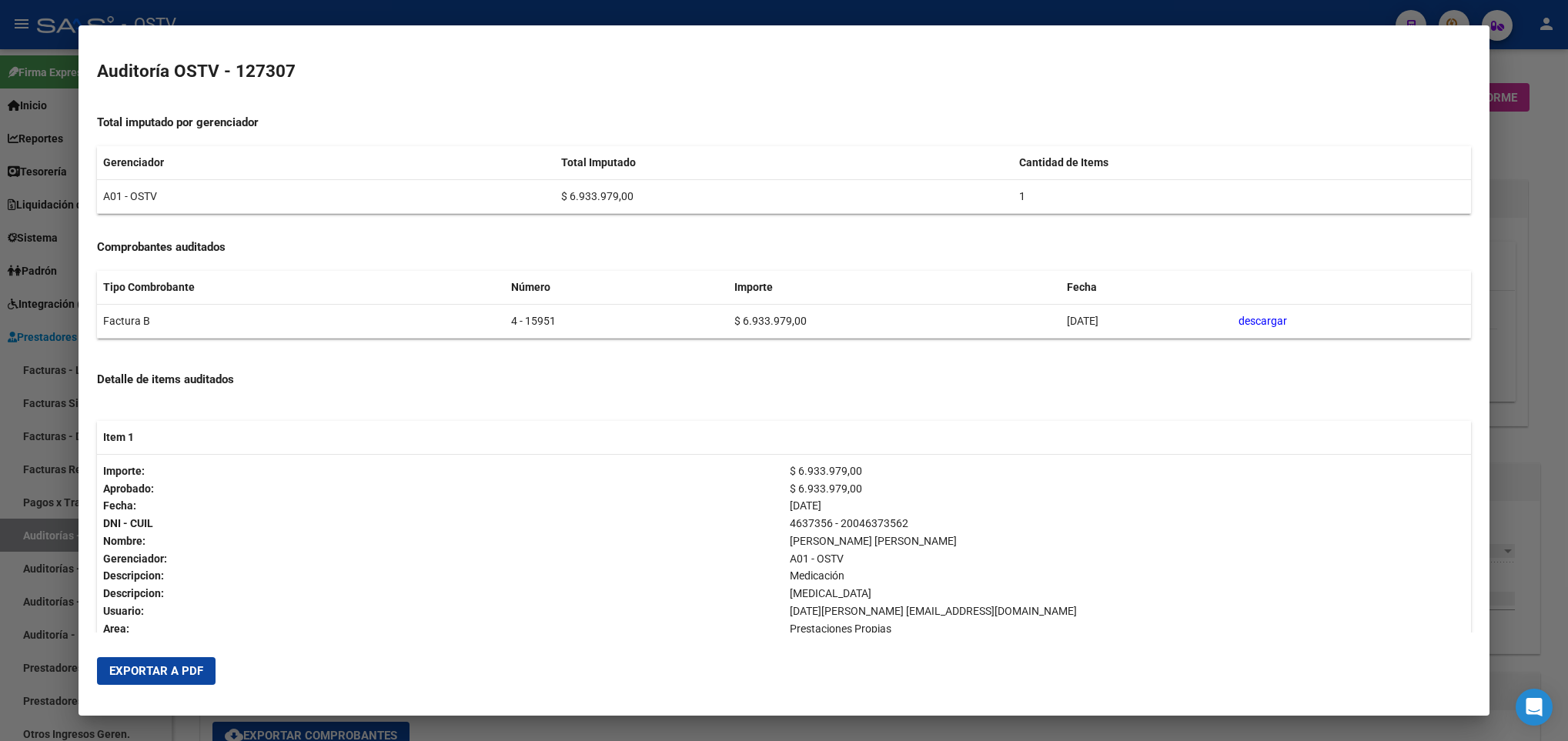
scroll to position [203, 0]
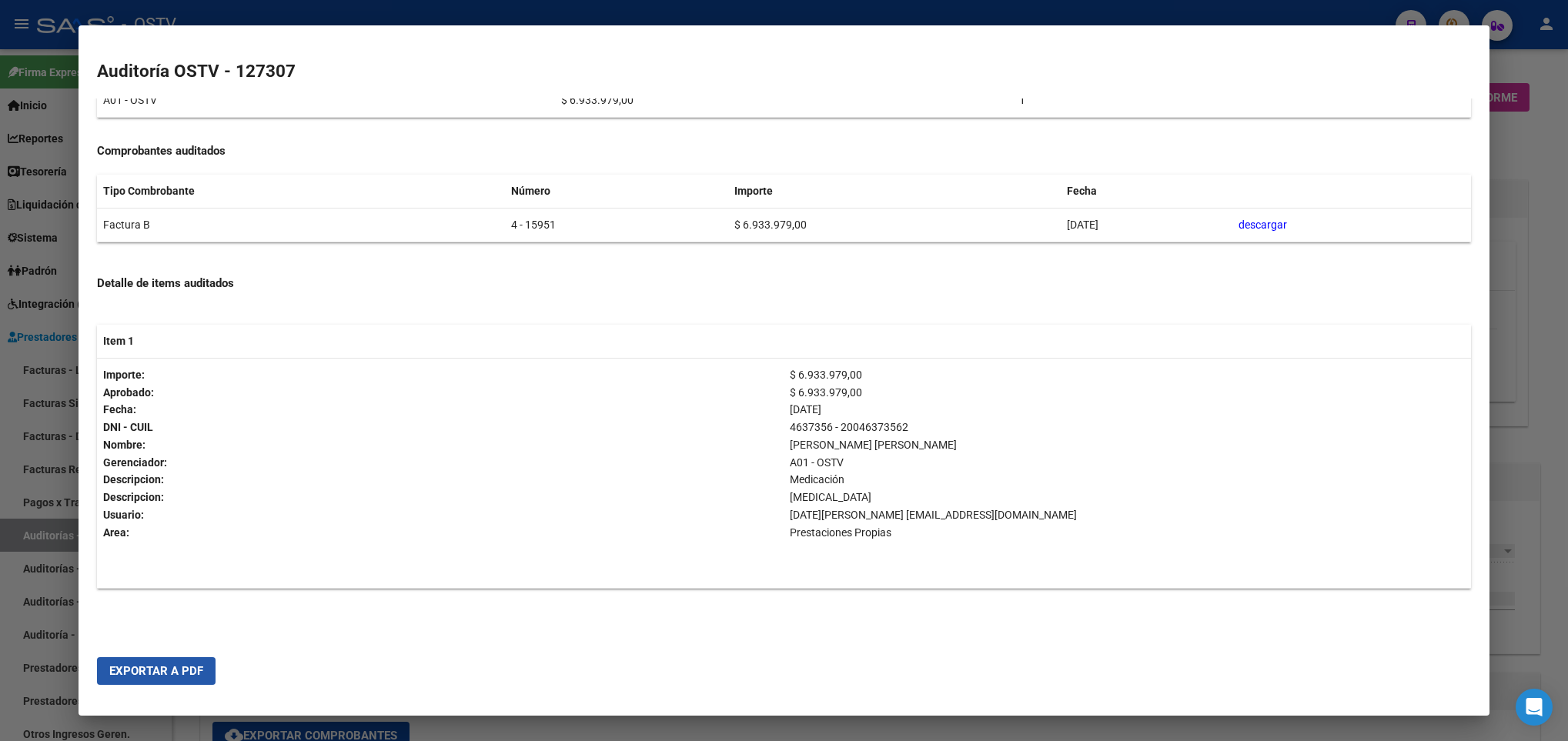
click at [164, 664] on span "Exportar a PDF" at bounding box center [156, 671] width 94 height 14
click at [1534, 95] on div at bounding box center [784, 370] width 1568 height 741
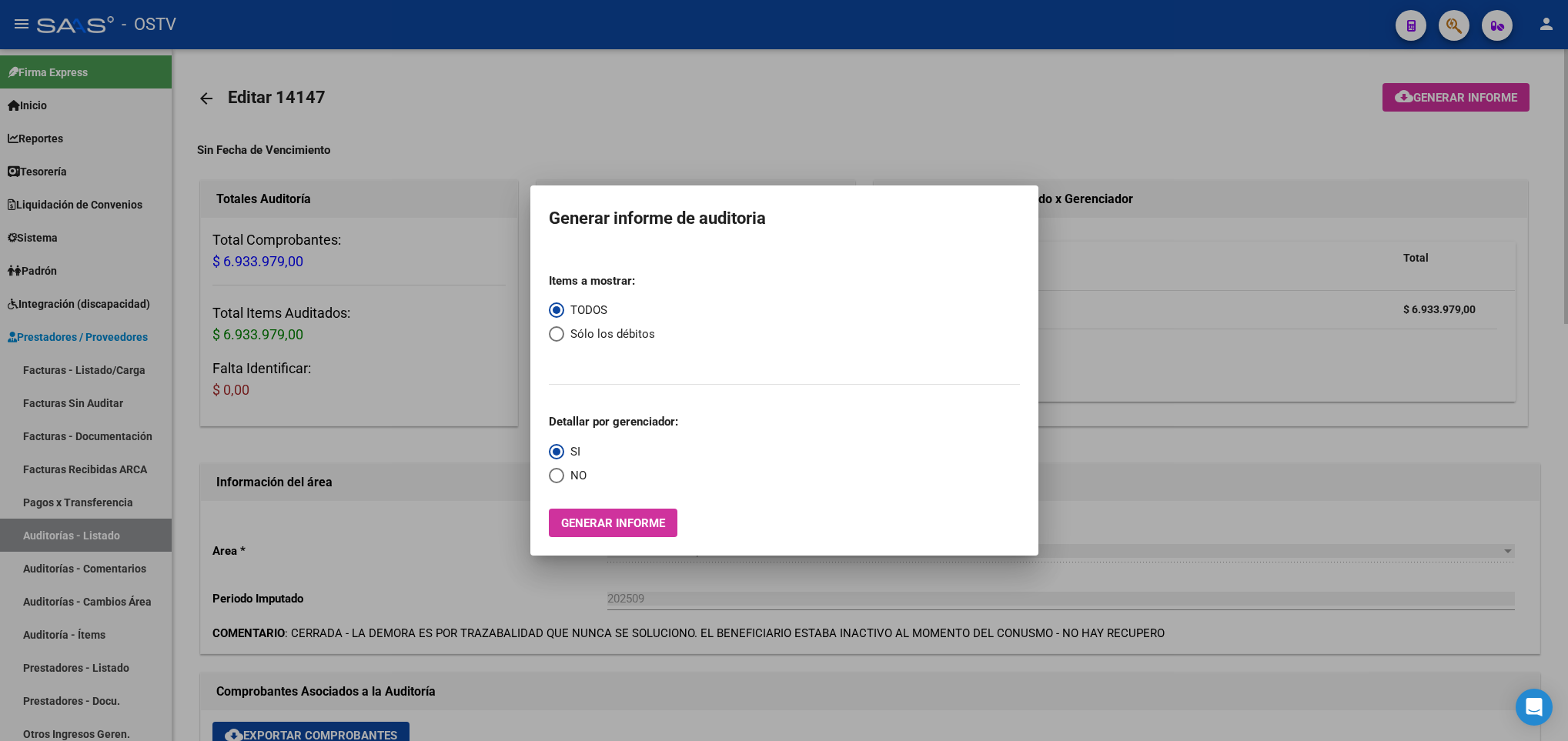
click at [322, 171] on div at bounding box center [784, 370] width 1568 height 741
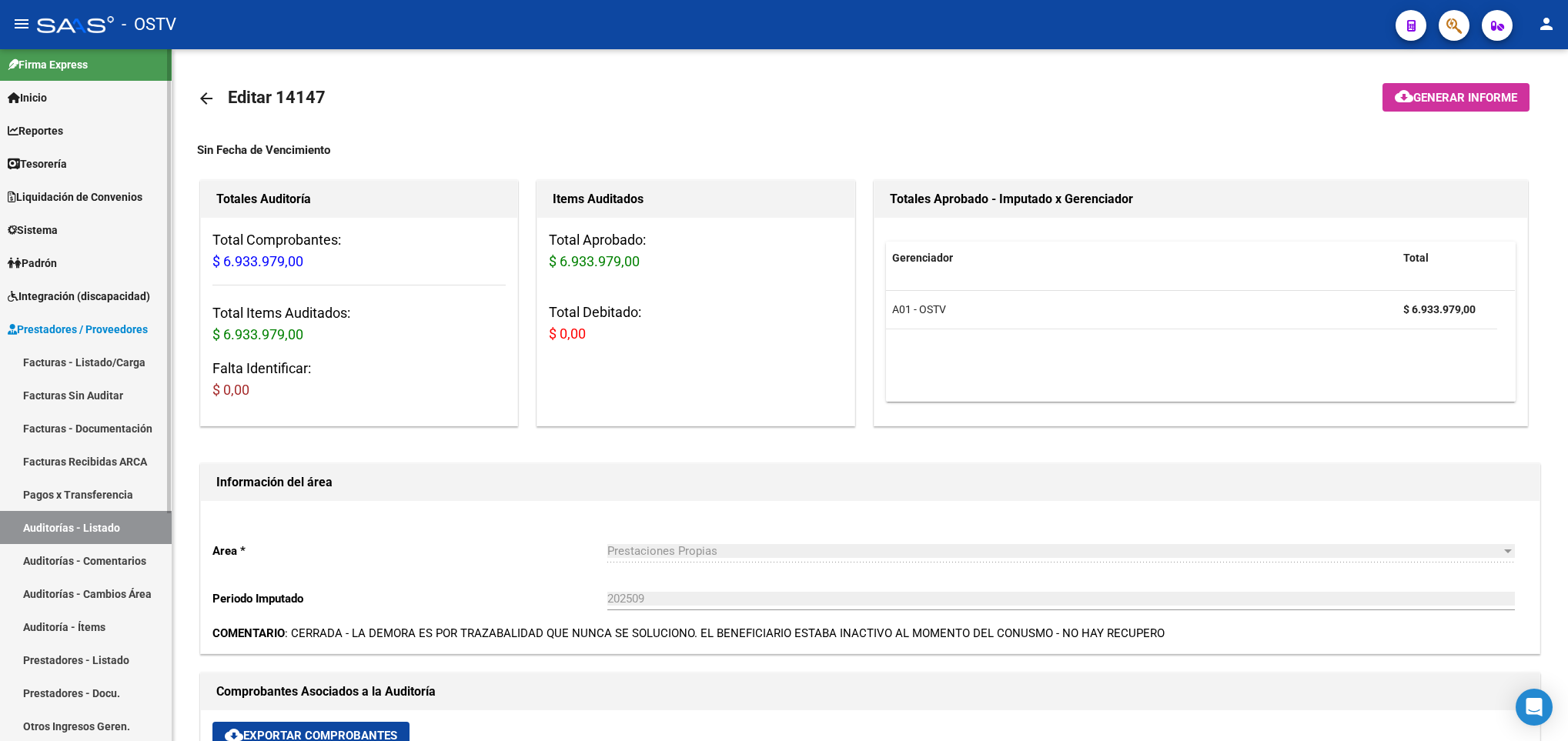
scroll to position [0, 0]
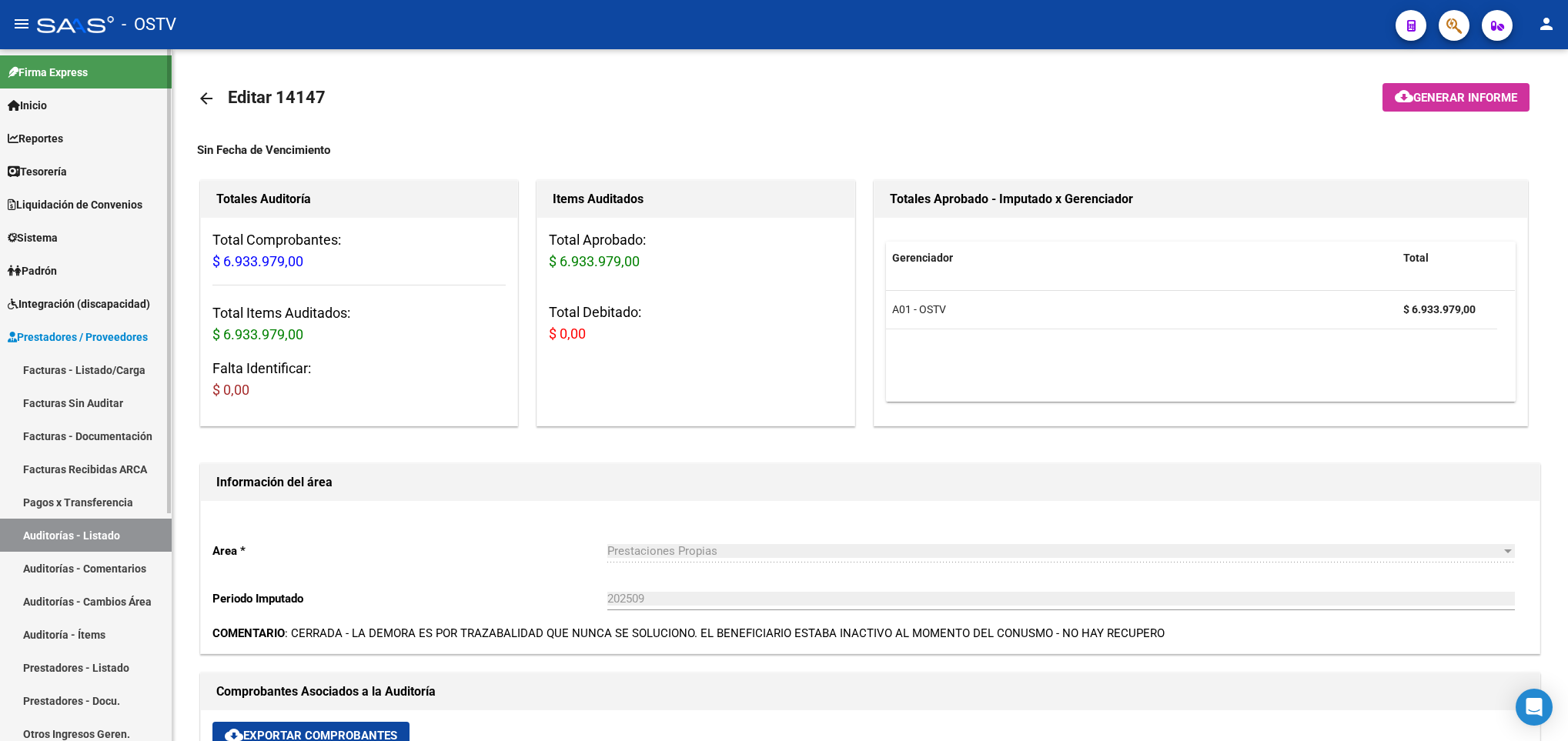
click at [84, 366] on link "Facturas - Listado/Carga" at bounding box center [86, 370] width 172 height 33
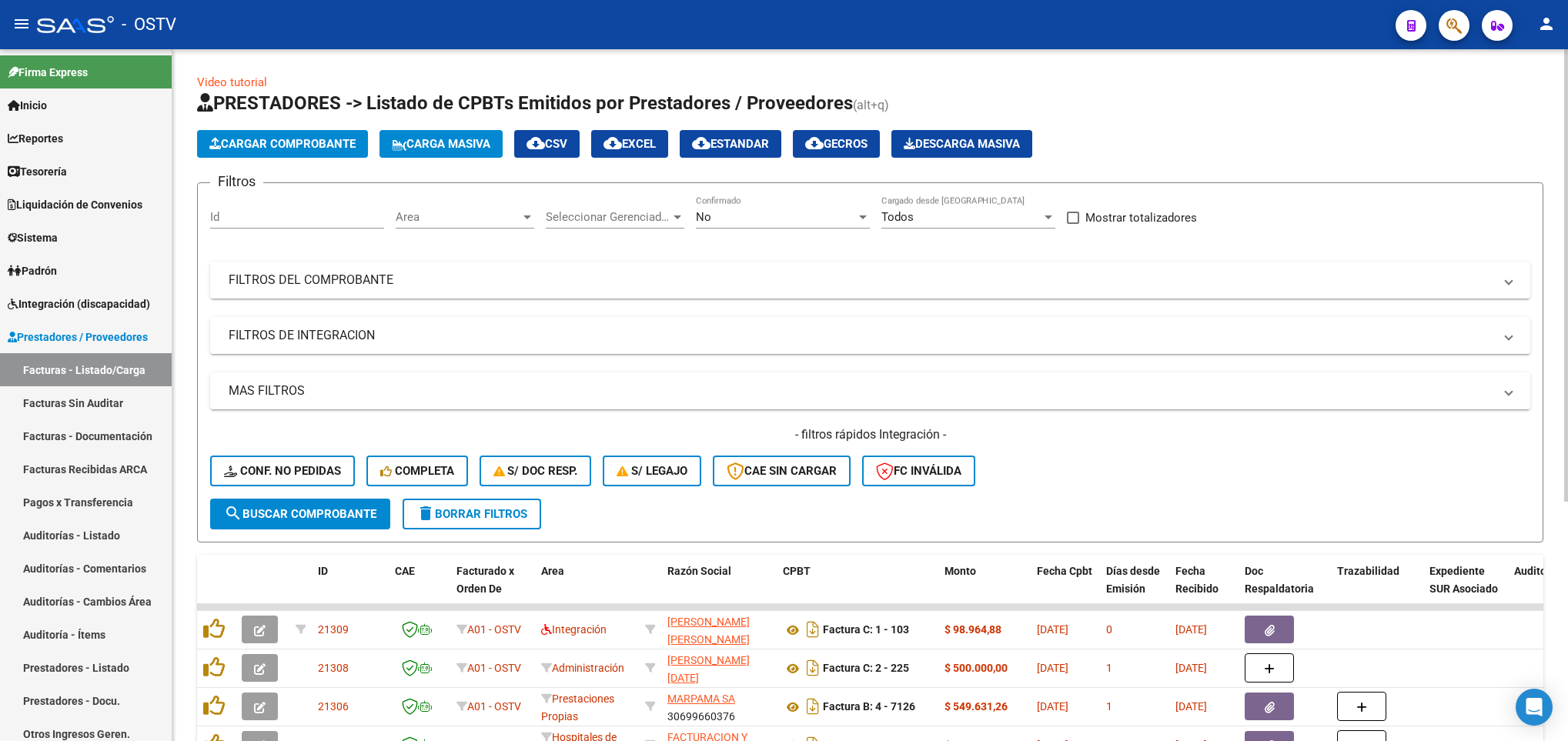
click at [769, 270] on mat-expansion-panel-header "FILTROS DEL COMPROBANTE" at bounding box center [870, 279] width 1320 height 37
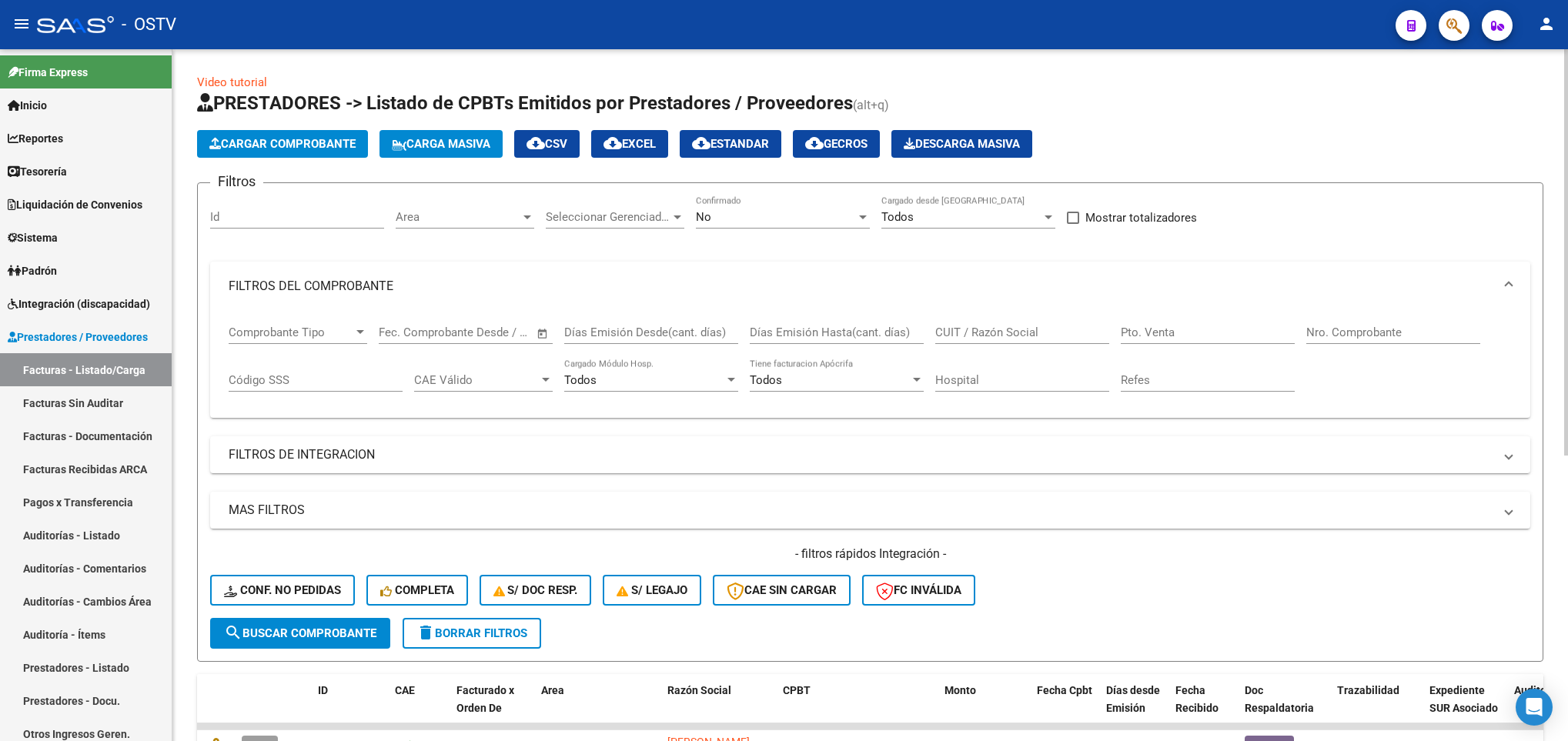
click at [755, 215] on div "No" at bounding box center [775, 217] width 161 height 14
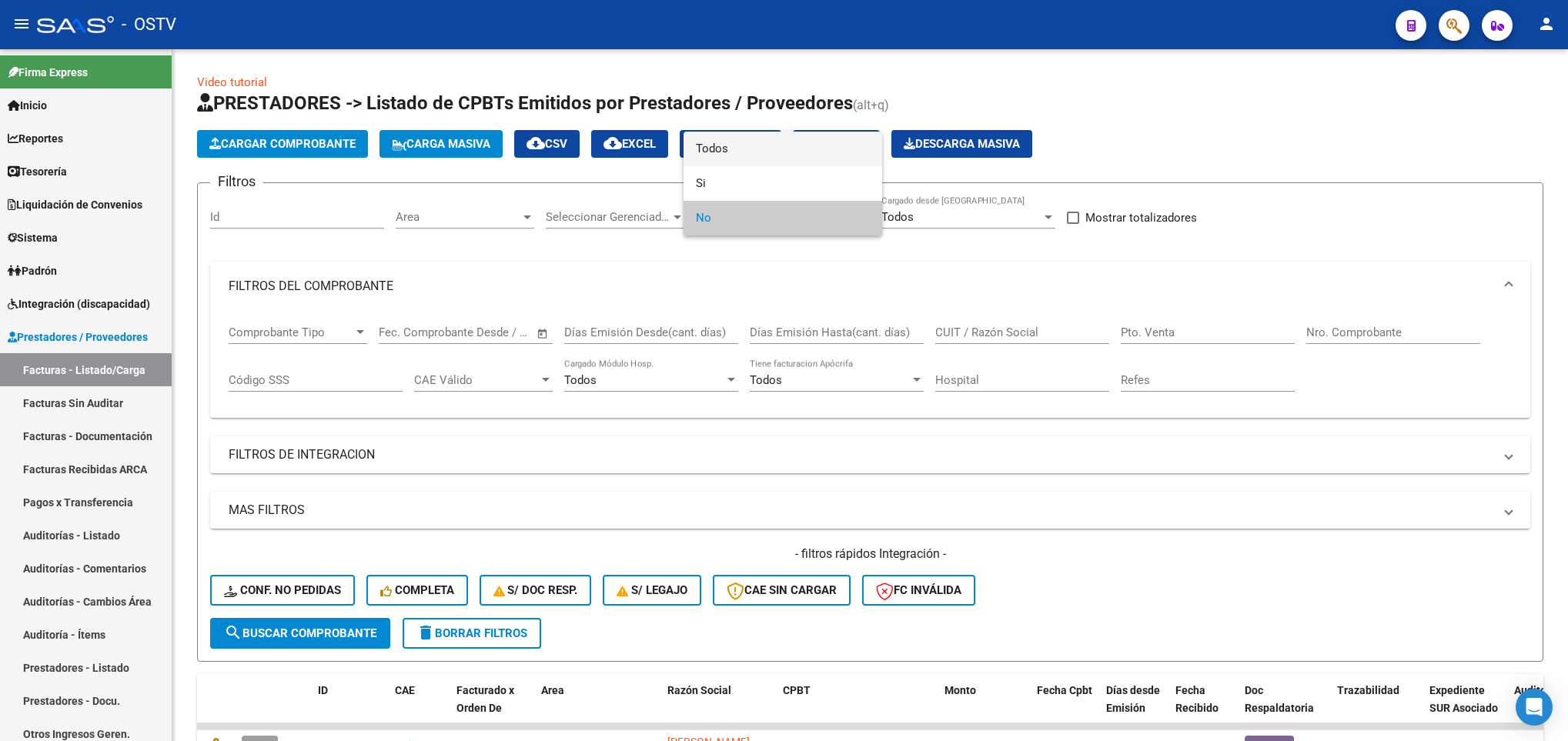
click at [715, 146] on span "Todos" at bounding box center [782, 149] width 174 height 34
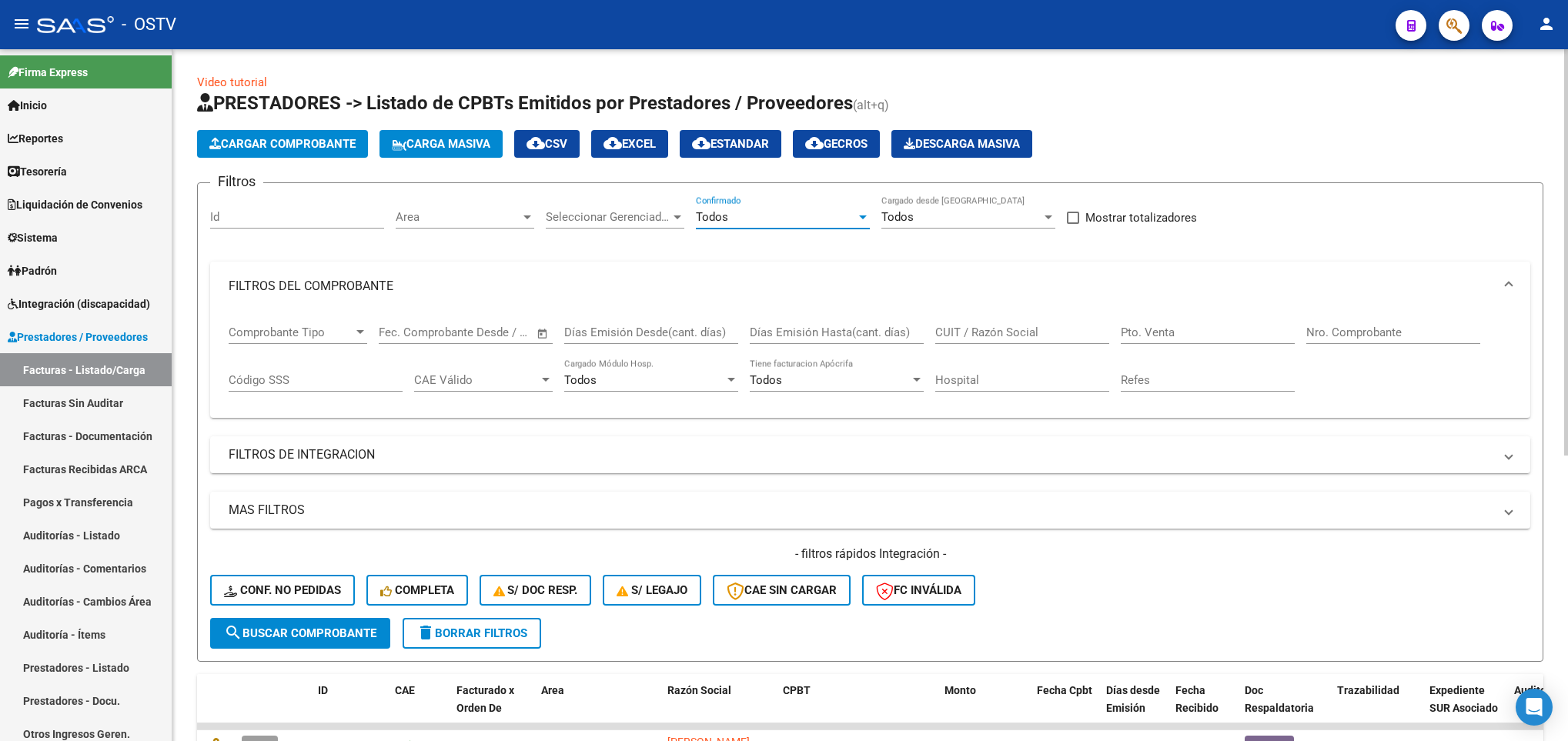
click at [1320, 329] on input "Nro. Comprobante" at bounding box center [1393, 332] width 174 height 14
type input "13303"
click at [363, 627] on span "search Buscar Comprobante" at bounding box center [300, 634] width 152 height 14
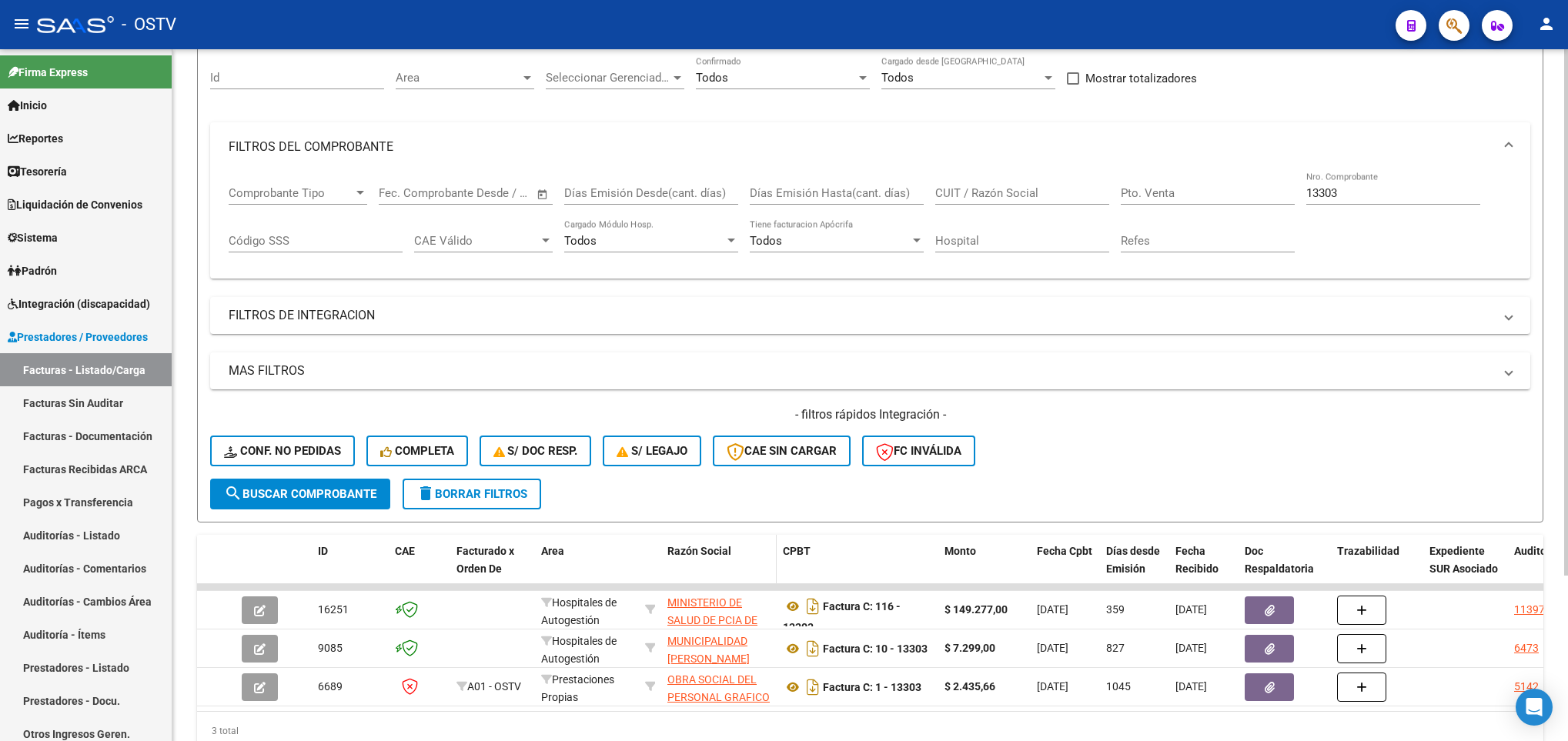
scroll to position [217, 0]
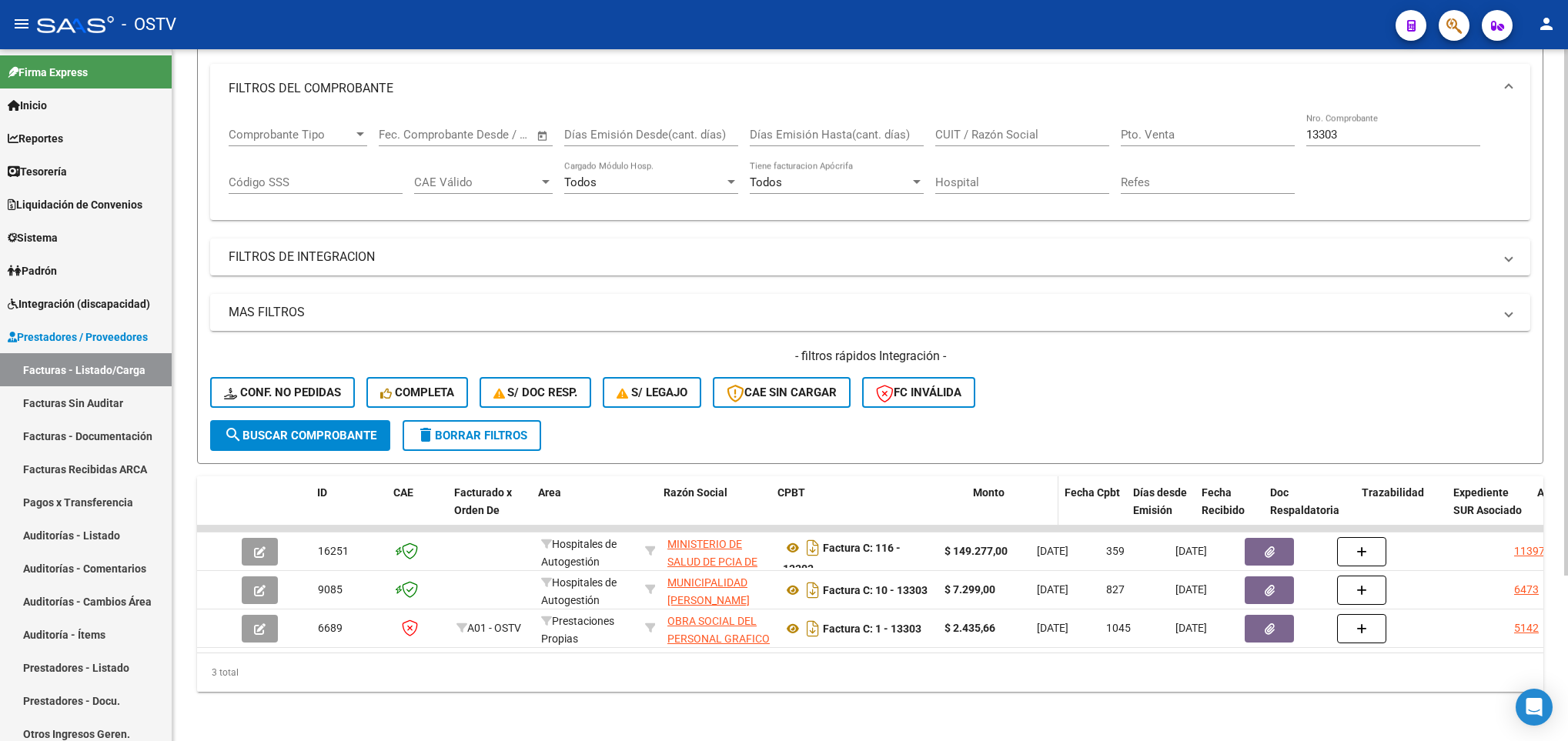
drag, startPoint x: 933, startPoint y: 479, endPoint x: 986, endPoint y: 481, distance: 53.0
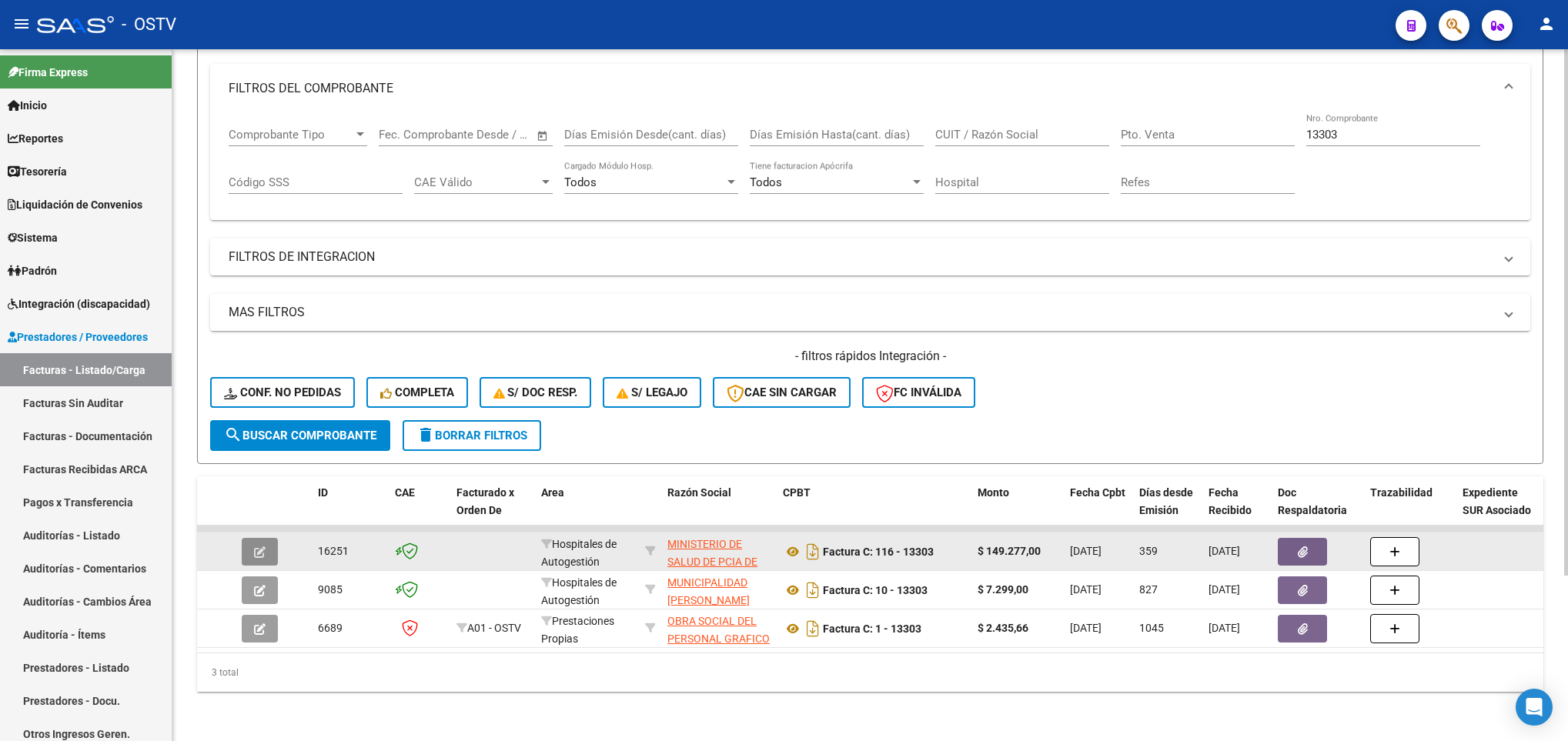
click at [264, 546] on icon "button" at bounding box center [259, 552] width 11 height 11
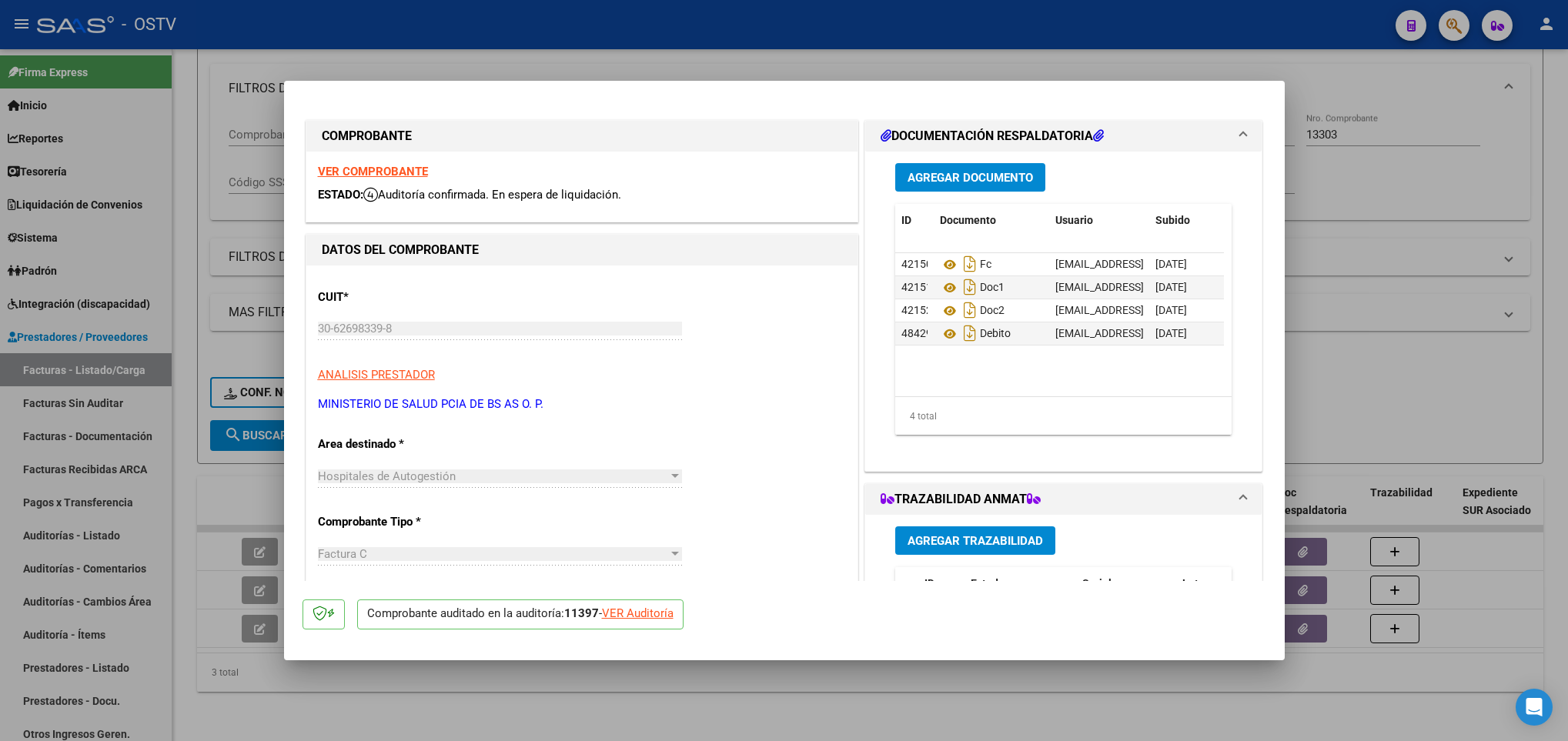
click at [623, 615] on div "VER Auditoría" at bounding box center [638, 614] width 71 height 18
type input "$ 0,00"
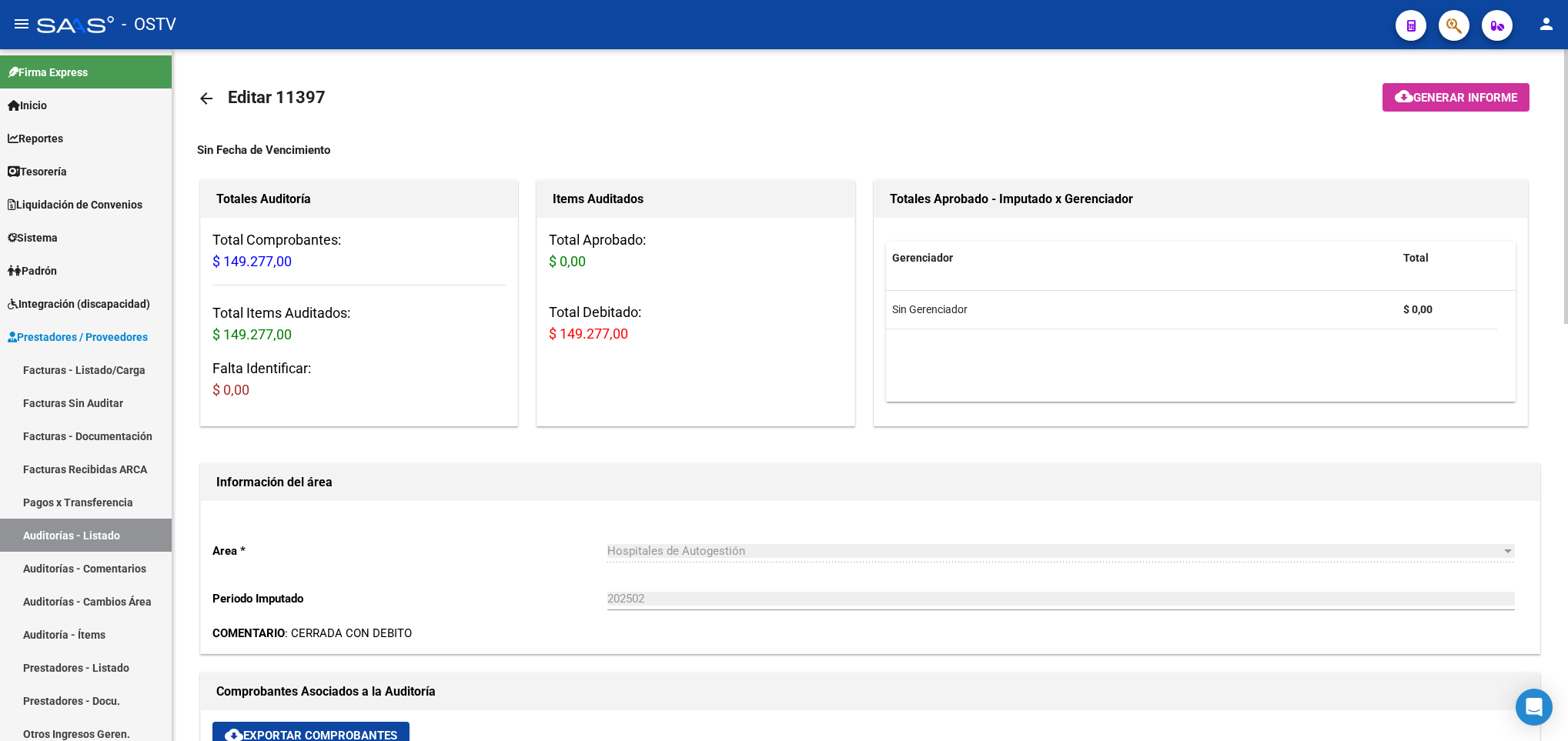
click at [1451, 97] on span "Generar informe" at bounding box center [1465, 98] width 104 height 14
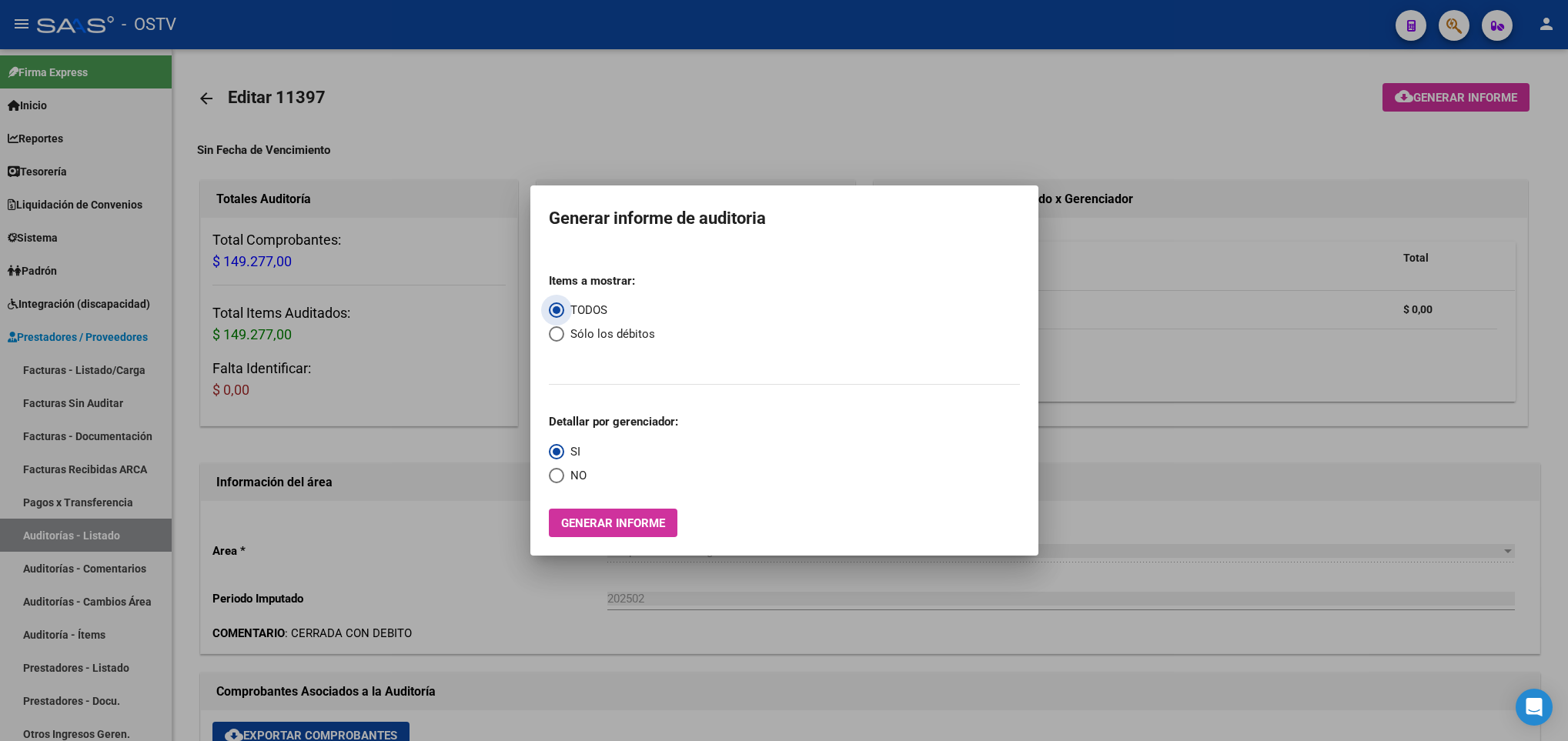
click at [620, 518] on span "Generar informe" at bounding box center [613, 523] width 104 height 14
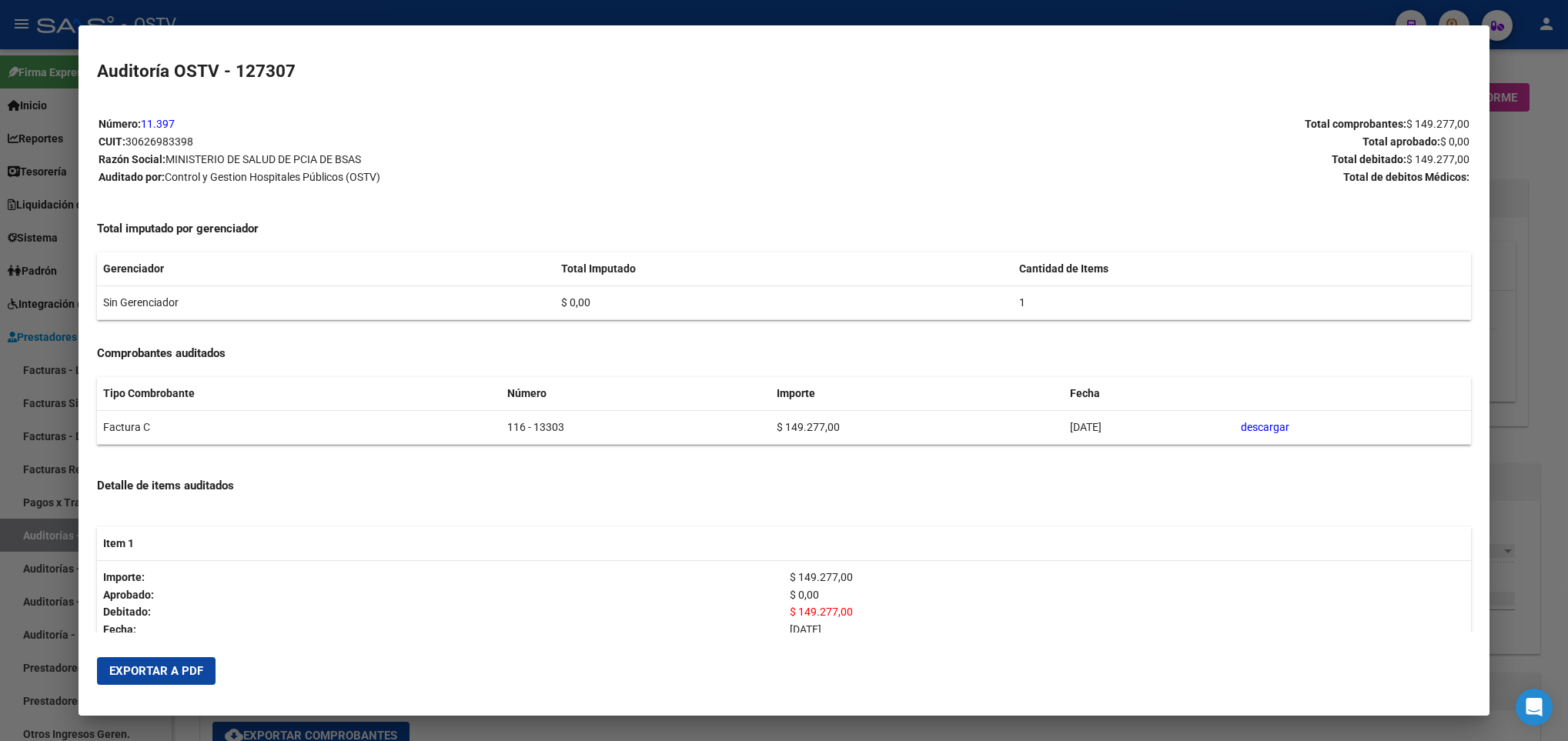
click at [136, 664] on span "Exportar a PDF" at bounding box center [156, 671] width 94 height 14
click at [42, 248] on div at bounding box center [784, 370] width 1568 height 741
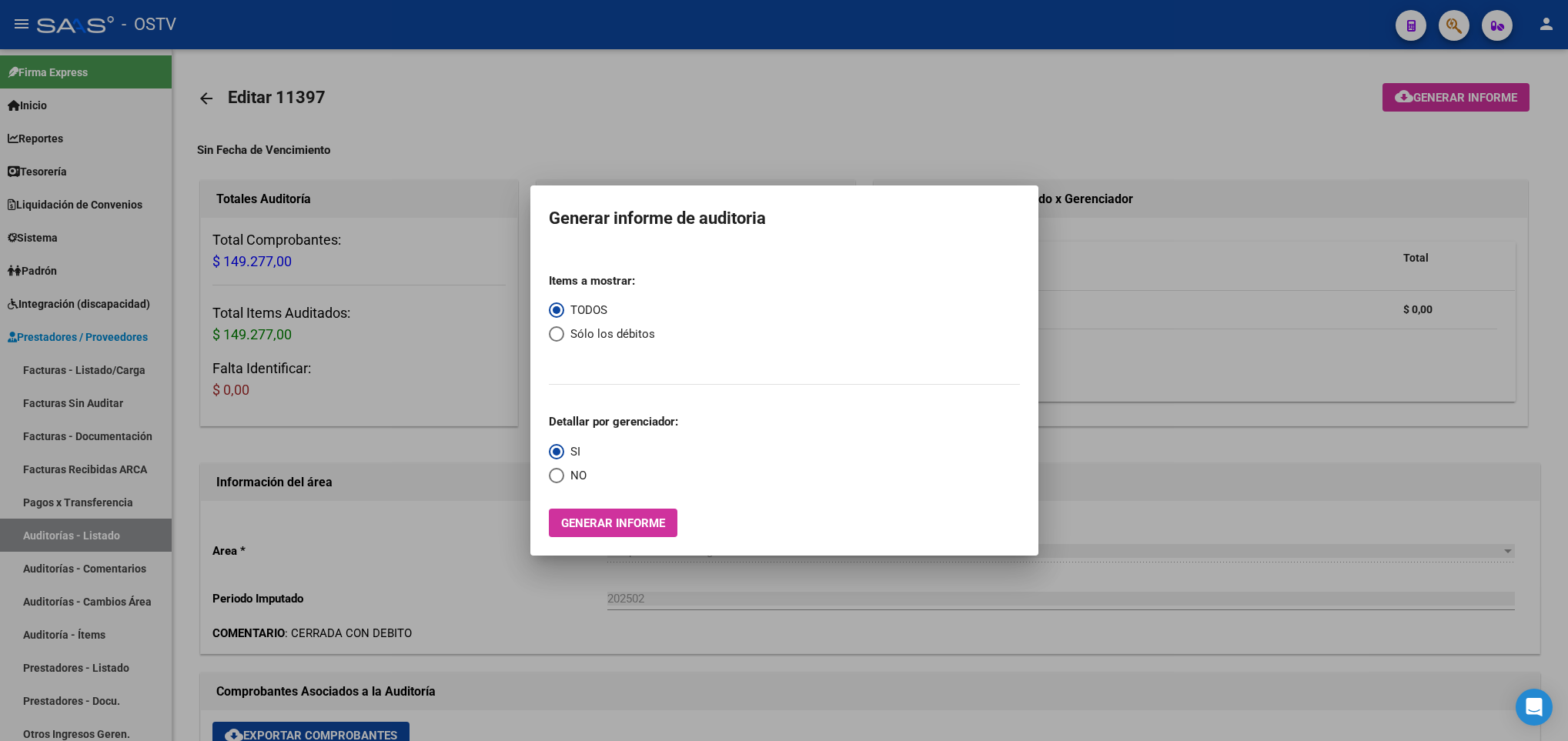
click at [985, 113] on div at bounding box center [784, 370] width 1568 height 741
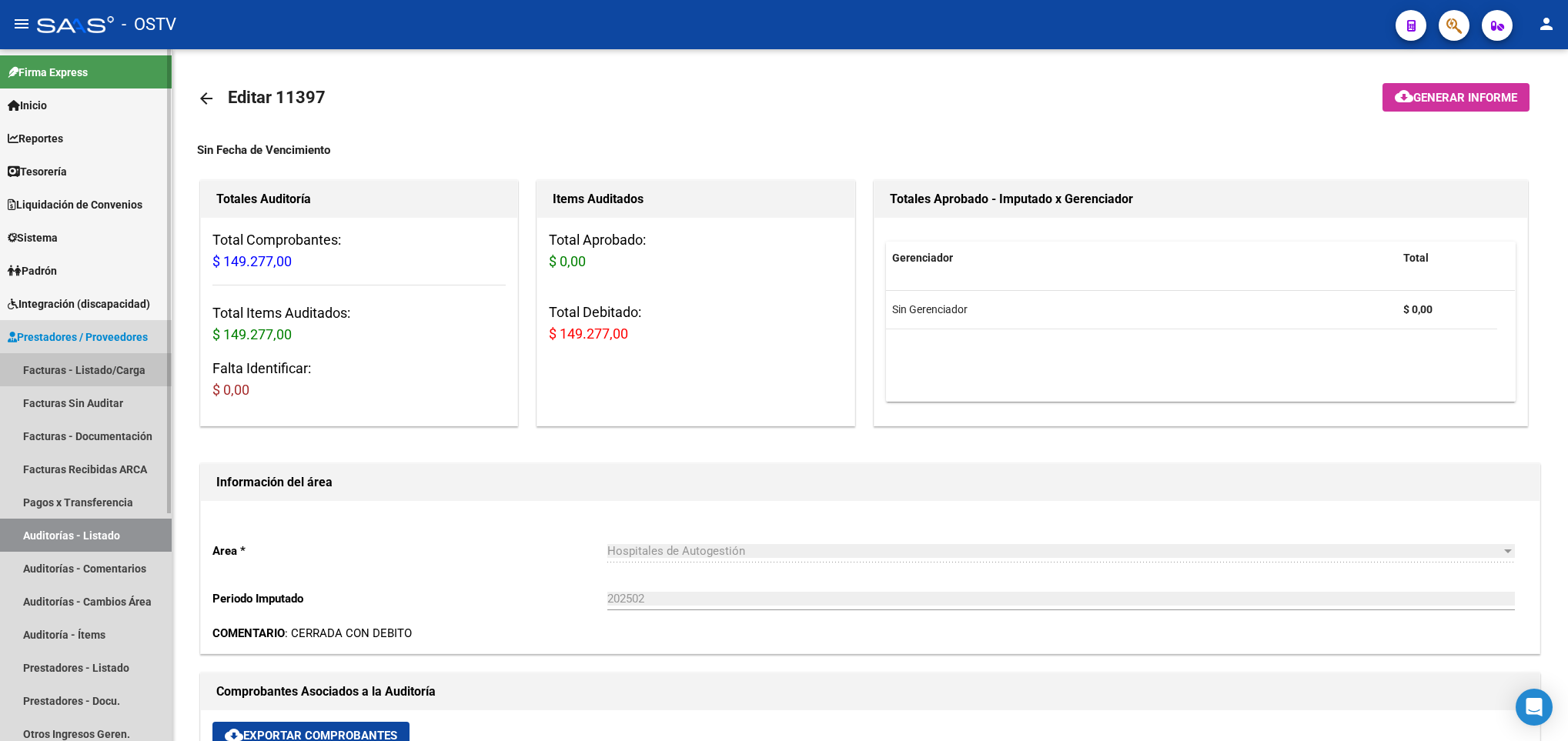
click at [109, 374] on link "Facturas - Listado/Carga" at bounding box center [86, 370] width 172 height 33
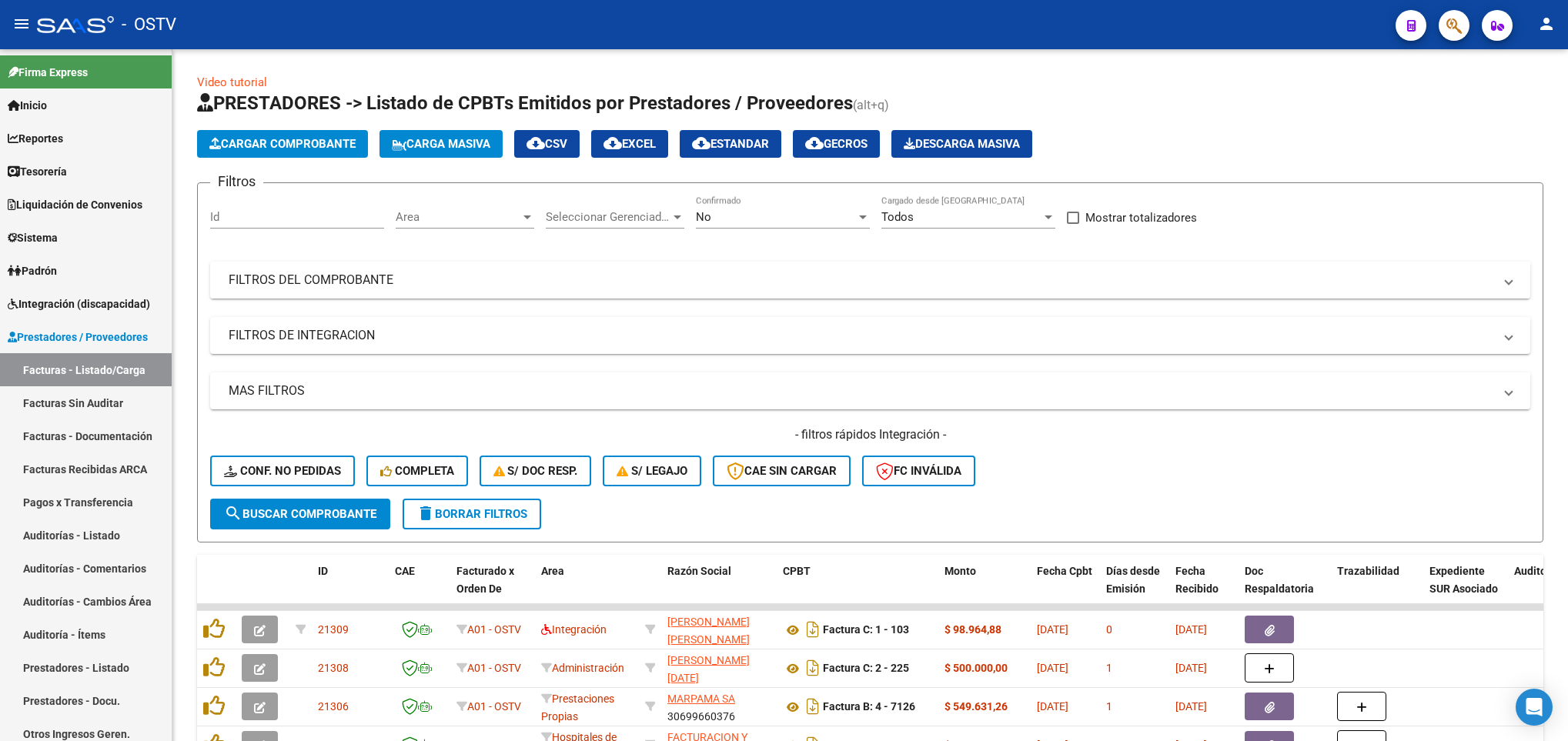
click at [812, 277] on mat-panel-title "FILTROS DEL COMPROBANTE" at bounding box center [861, 280] width 1265 height 17
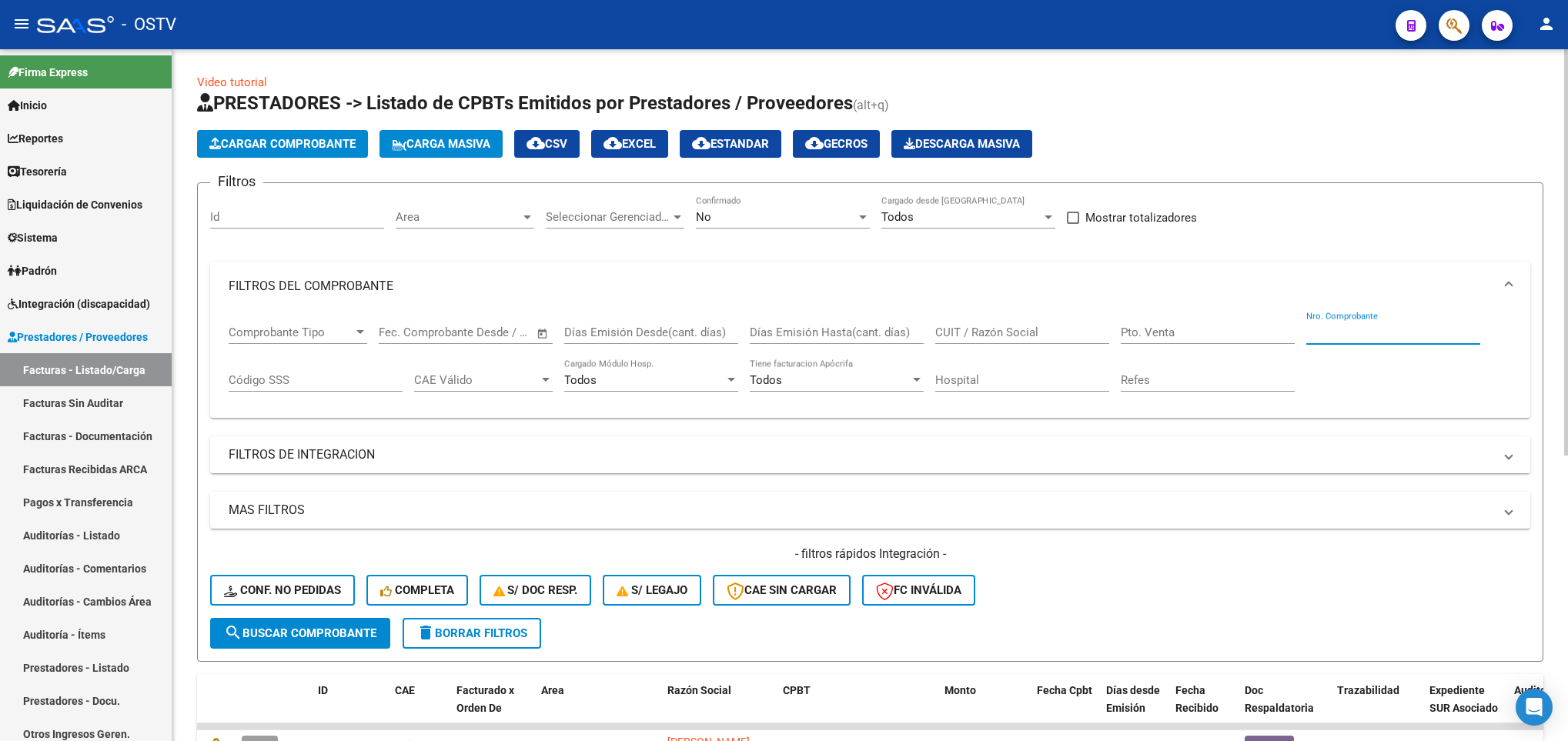
click at [1329, 334] on input "Nro. Comprobante" at bounding box center [1393, 332] width 174 height 14
type input "13587"
click at [773, 217] on div "No" at bounding box center [775, 217] width 161 height 14
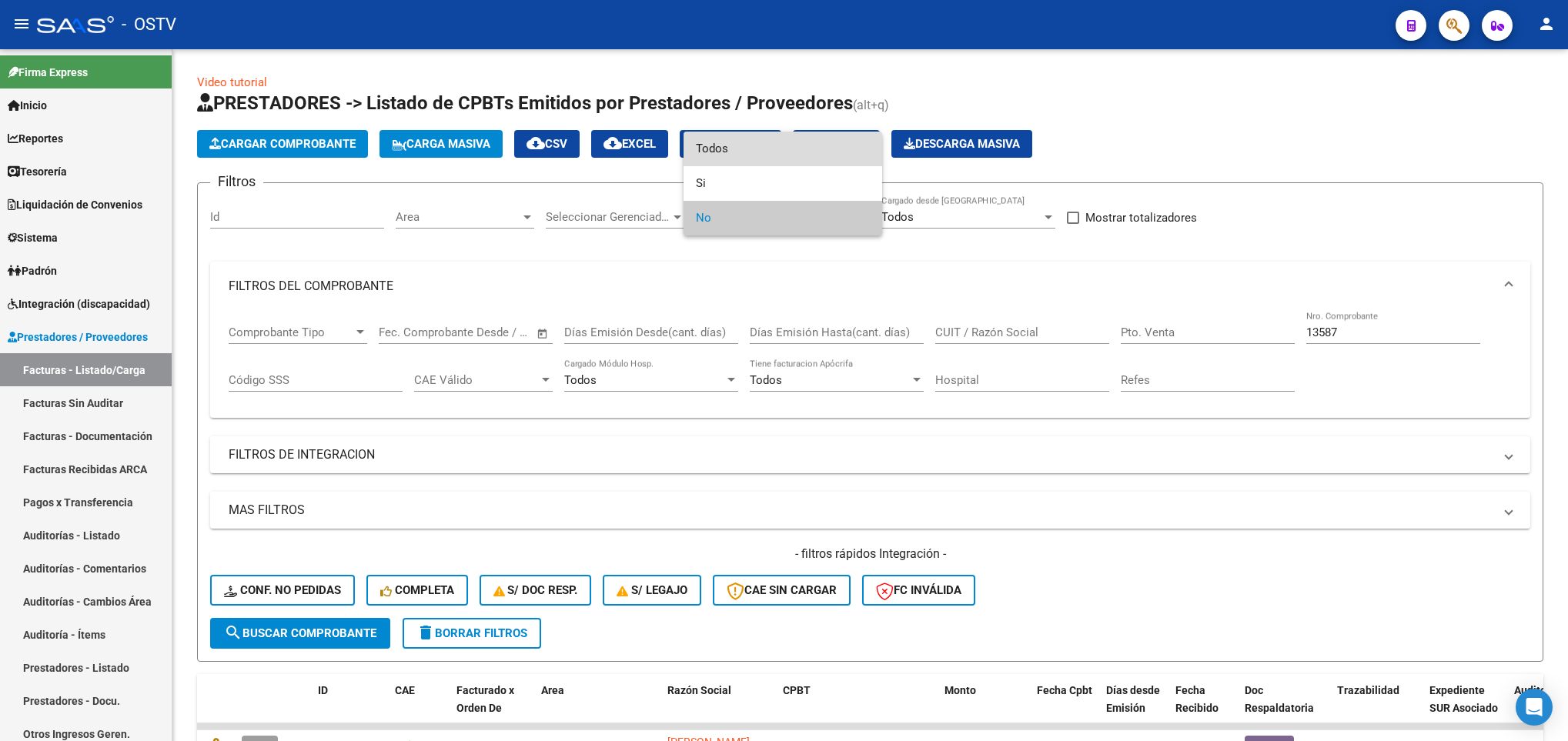
click at [730, 143] on span "Todos" at bounding box center [782, 149] width 174 height 34
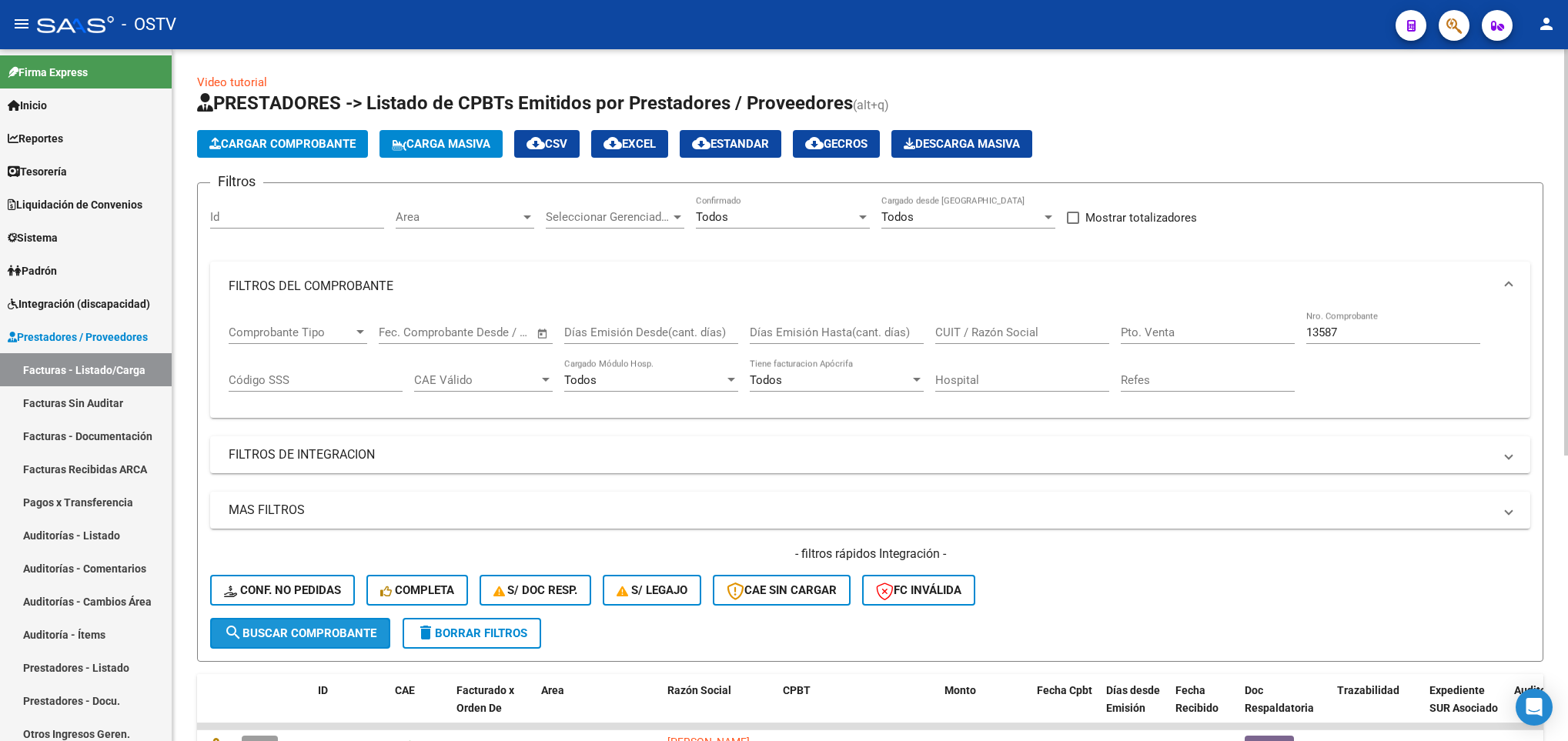
click at [326, 627] on span "search Buscar Comprobante" at bounding box center [300, 634] width 152 height 14
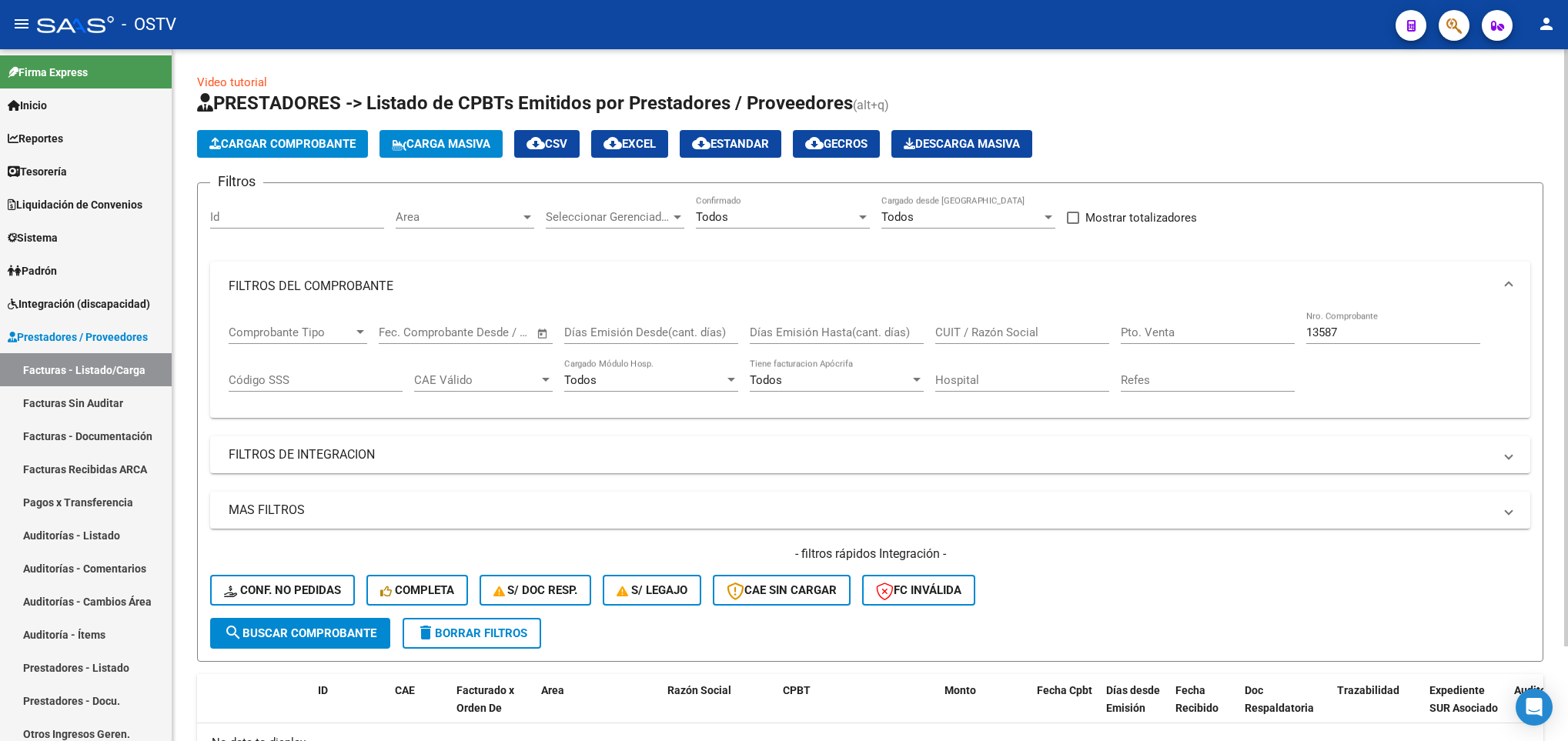
click at [993, 317] on div "CUIT / Razón Social" at bounding box center [1022, 327] width 174 height 33
drag, startPoint x: 993, startPoint y: 317, endPoint x: 964, endPoint y: 335, distance: 34.1
click at [964, 335] on input "CUIT / Razón Social" at bounding box center [1022, 332] width 174 height 14
paste input "30999001552"
type input "30999001552"
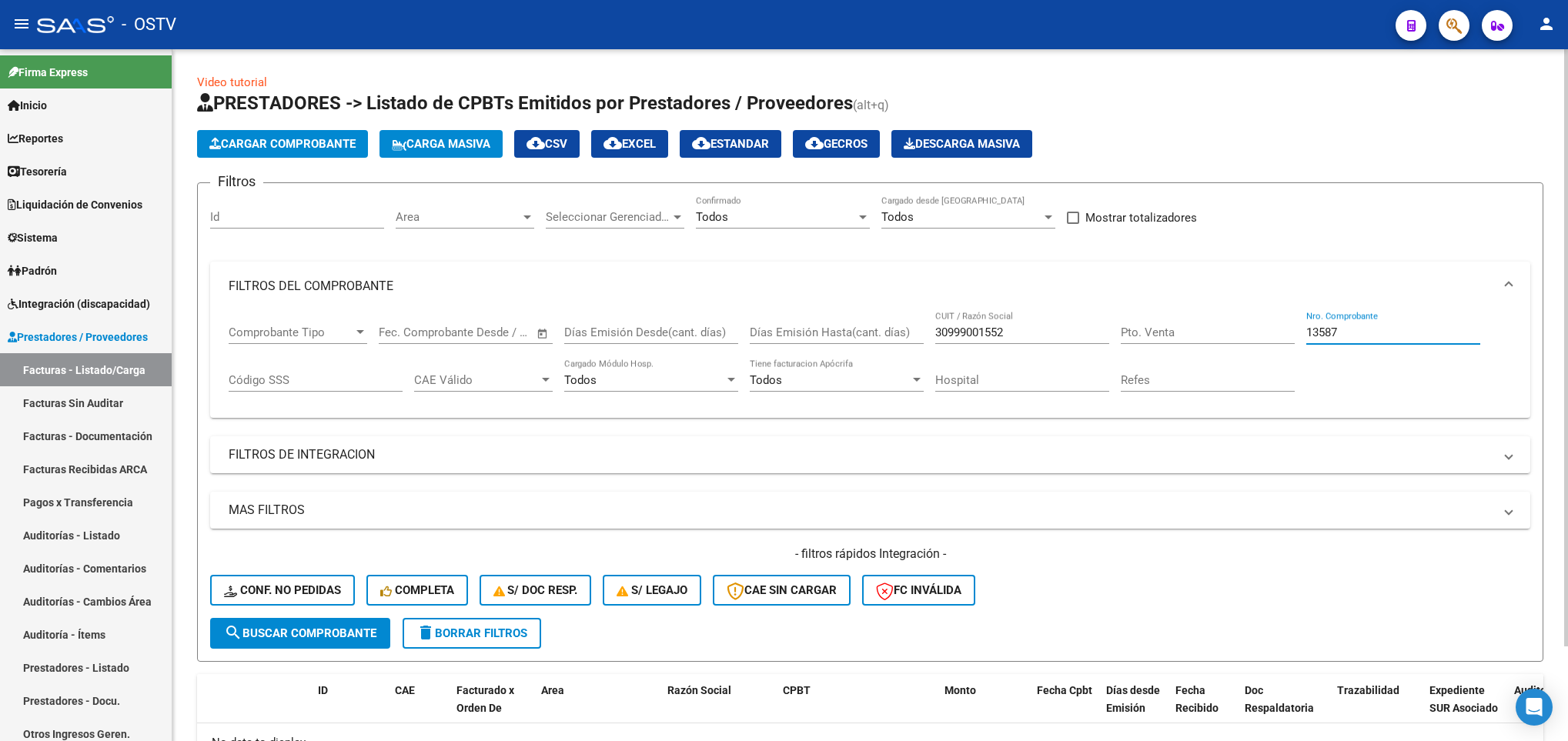
drag, startPoint x: 1347, startPoint y: 328, endPoint x: 1214, endPoint y: 335, distance: 133.2
click at [1240, 340] on div "Comprobante Tipo Comprobante Tipo Fecha inicio – Fecha fin Fec. Comprobante Des…" at bounding box center [870, 358] width 1284 height 95
click at [339, 634] on span "search Buscar Comprobante" at bounding box center [300, 634] width 152 height 14
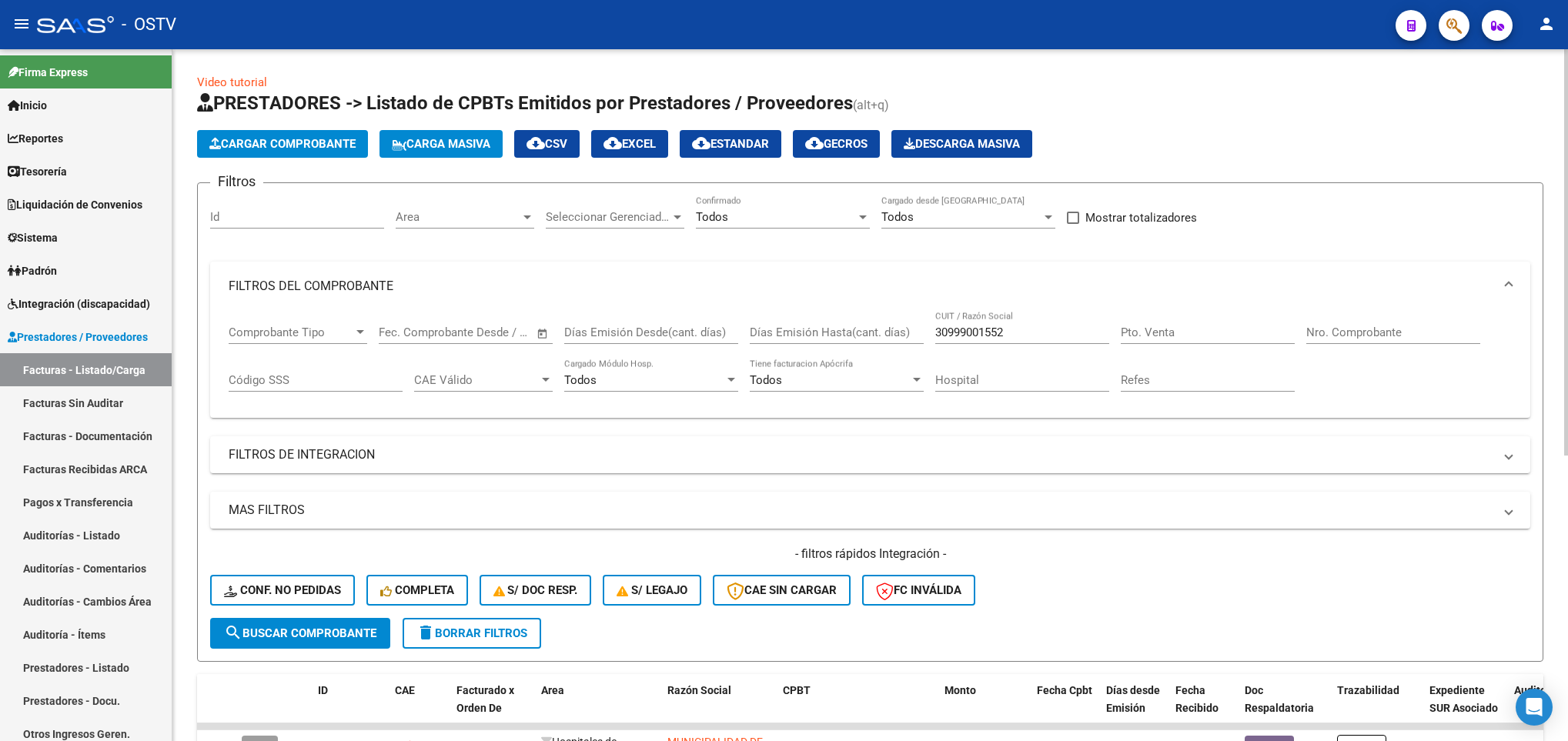
click at [1156, 334] on input "Pto. Venta" at bounding box center [1208, 332] width 174 height 14
type input "1"
click at [339, 622] on button "search Buscar Comprobante" at bounding box center [300, 634] width 181 height 30
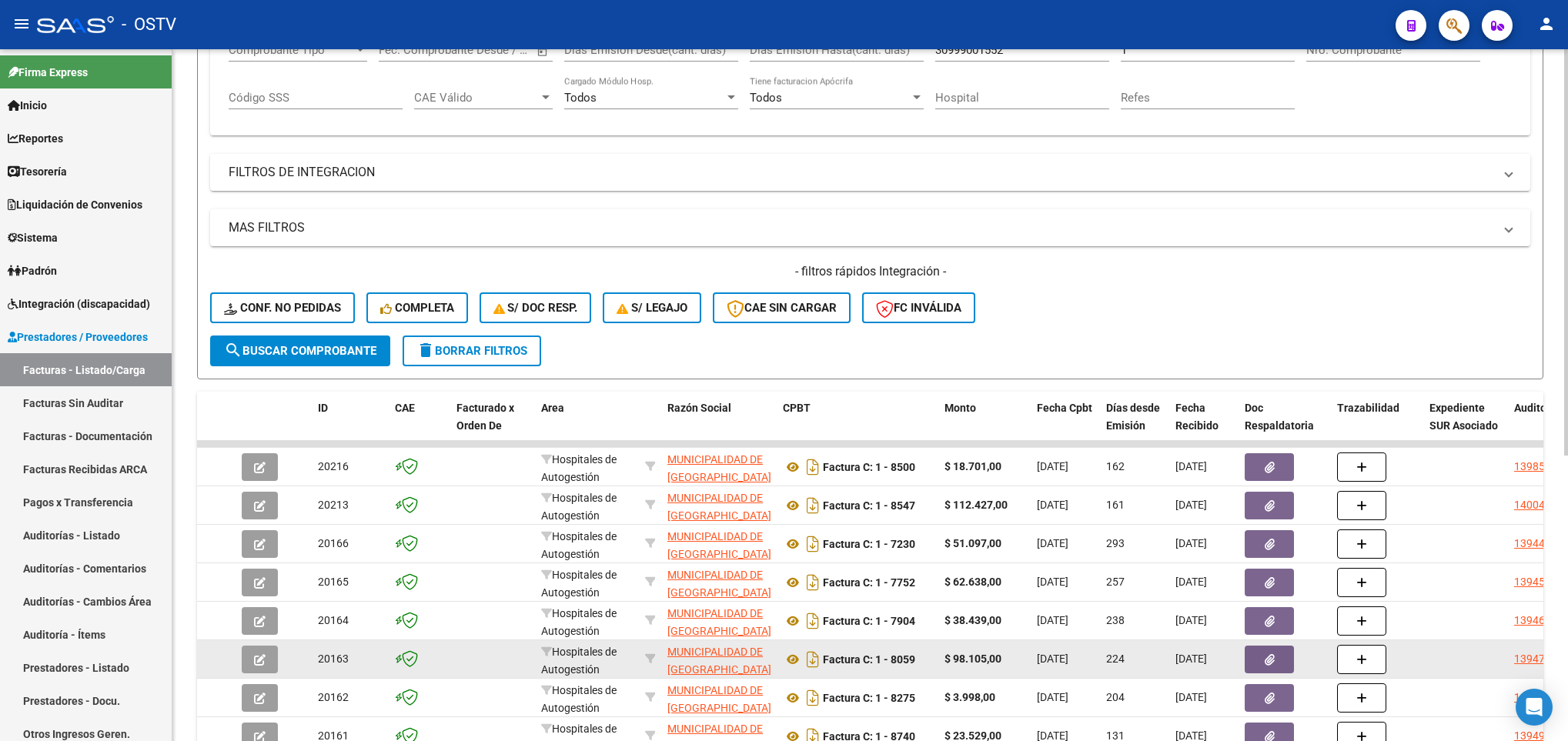
scroll to position [255, 0]
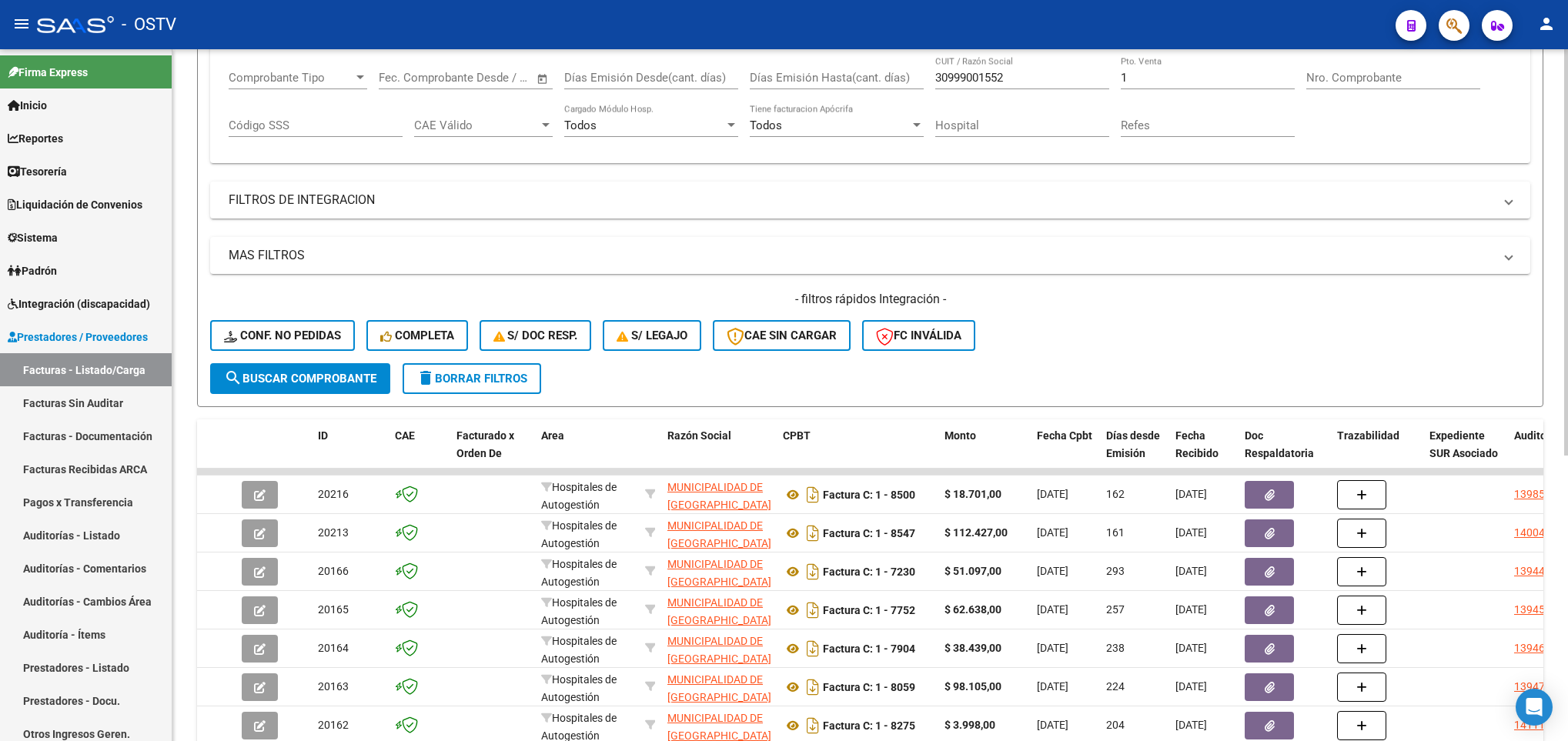
click at [1345, 70] on div "Nro. Comprobante" at bounding box center [1393, 72] width 174 height 33
click at [327, 366] on button "search Buscar Comprobante" at bounding box center [300, 378] width 181 height 30
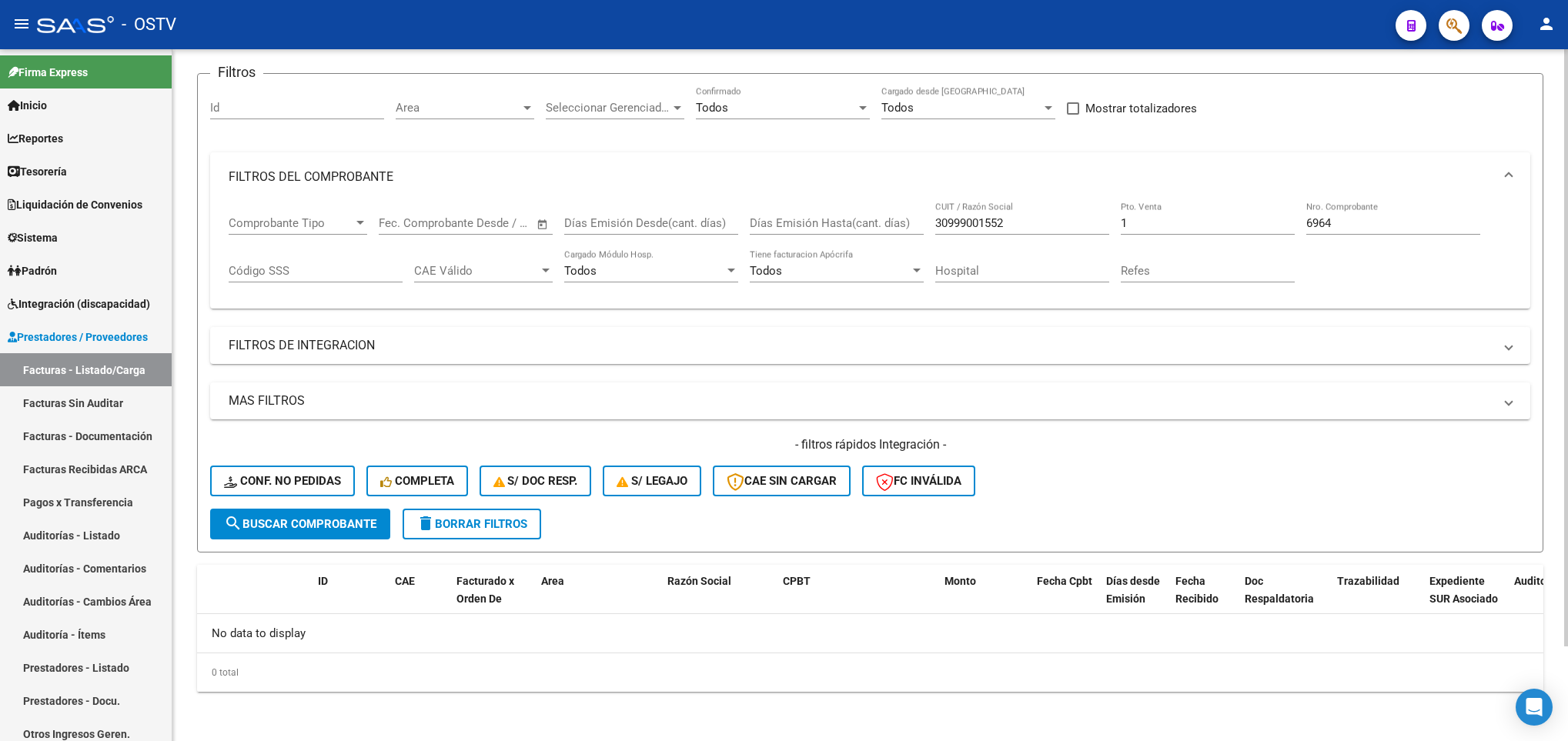
scroll to position [111, 0]
drag, startPoint x: 1337, startPoint y: 217, endPoint x: 1337, endPoint y: 227, distance: 10.0
click at [1337, 220] on input "6964" at bounding box center [1393, 223] width 174 height 14
click at [306, 532] on button "search Buscar Comprobante" at bounding box center [300, 524] width 181 height 30
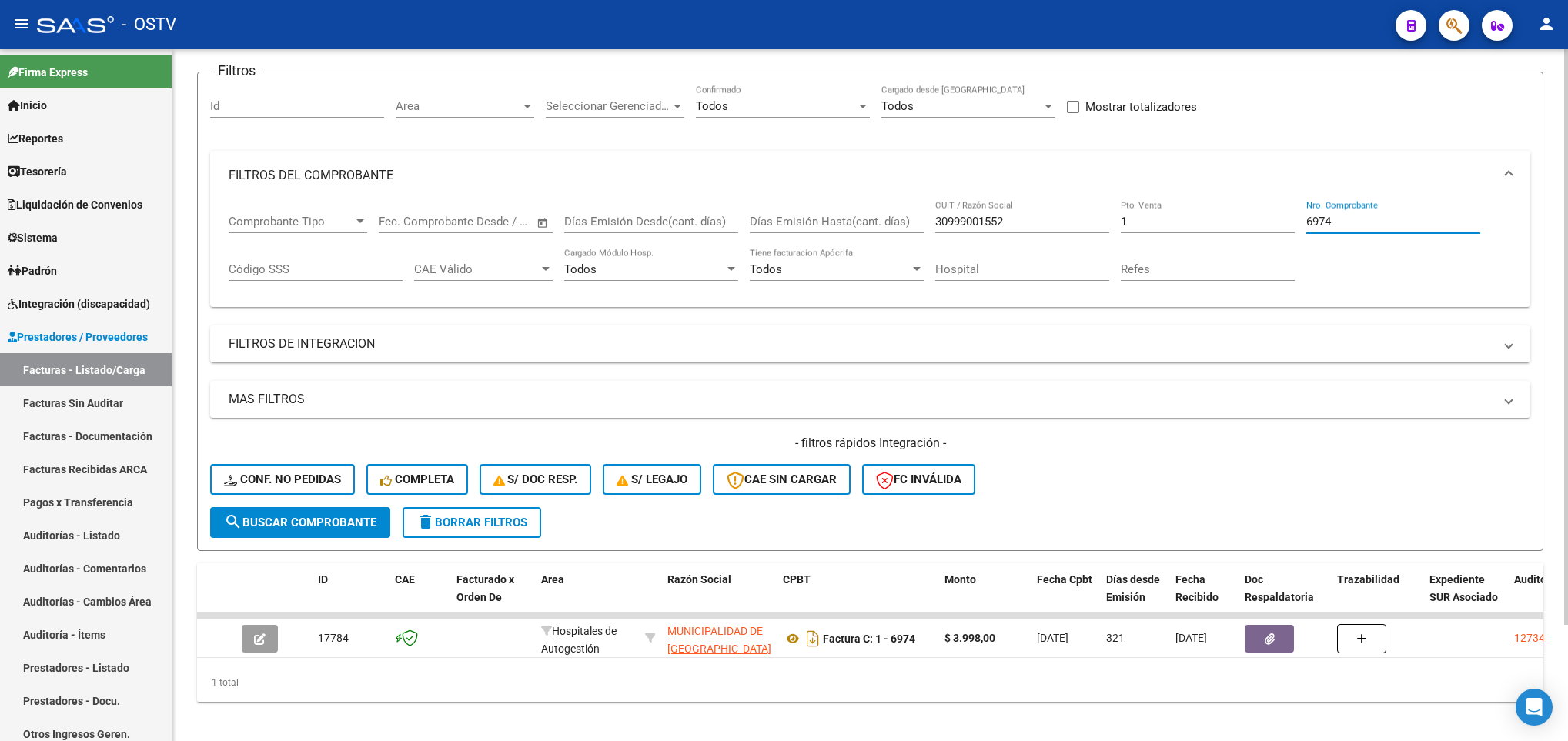
drag, startPoint x: 1348, startPoint y: 224, endPoint x: 1255, endPoint y: 248, distance: 96.0
click at [1255, 248] on div "Comprobante Tipo Comprobante Tipo Fecha inicio – Fecha fin Fec. Comprobante Des…" at bounding box center [870, 248] width 1284 height 95
click at [344, 522] on span "search Buscar Comprobante" at bounding box center [300, 522] width 152 height 14
drag, startPoint x: 1338, startPoint y: 226, endPoint x: 1306, endPoint y: 229, distance: 32.1
click at [1307, 229] on input "7052" at bounding box center [1393, 221] width 174 height 14
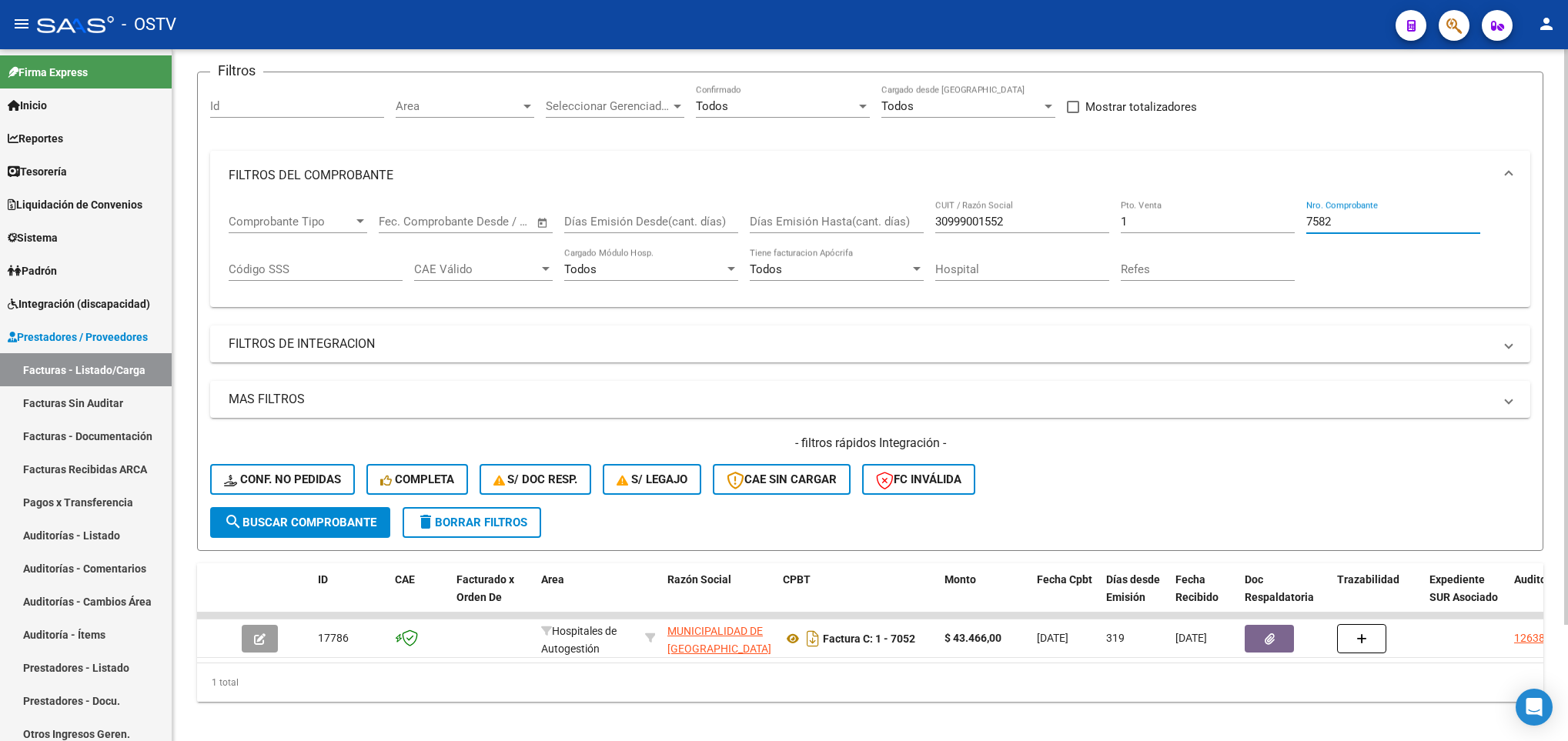
type input "7582"
click at [337, 522] on span "search Buscar Comprobante" at bounding box center [300, 522] width 152 height 14
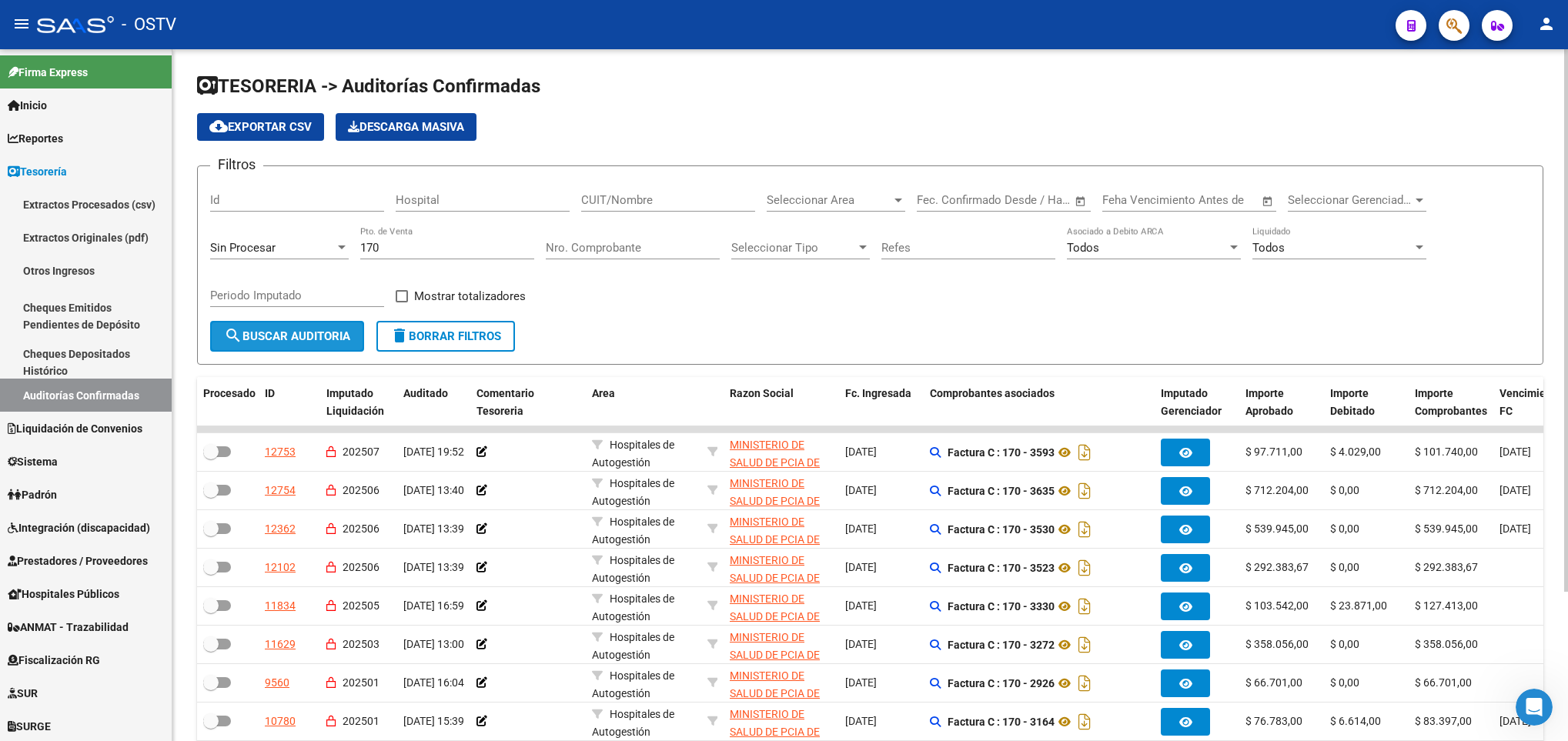
click at [301, 331] on span "search Buscar Auditoria" at bounding box center [287, 336] width 126 height 14
click at [463, 335] on span "delete Borrar Filtros" at bounding box center [446, 336] width 111 height 14
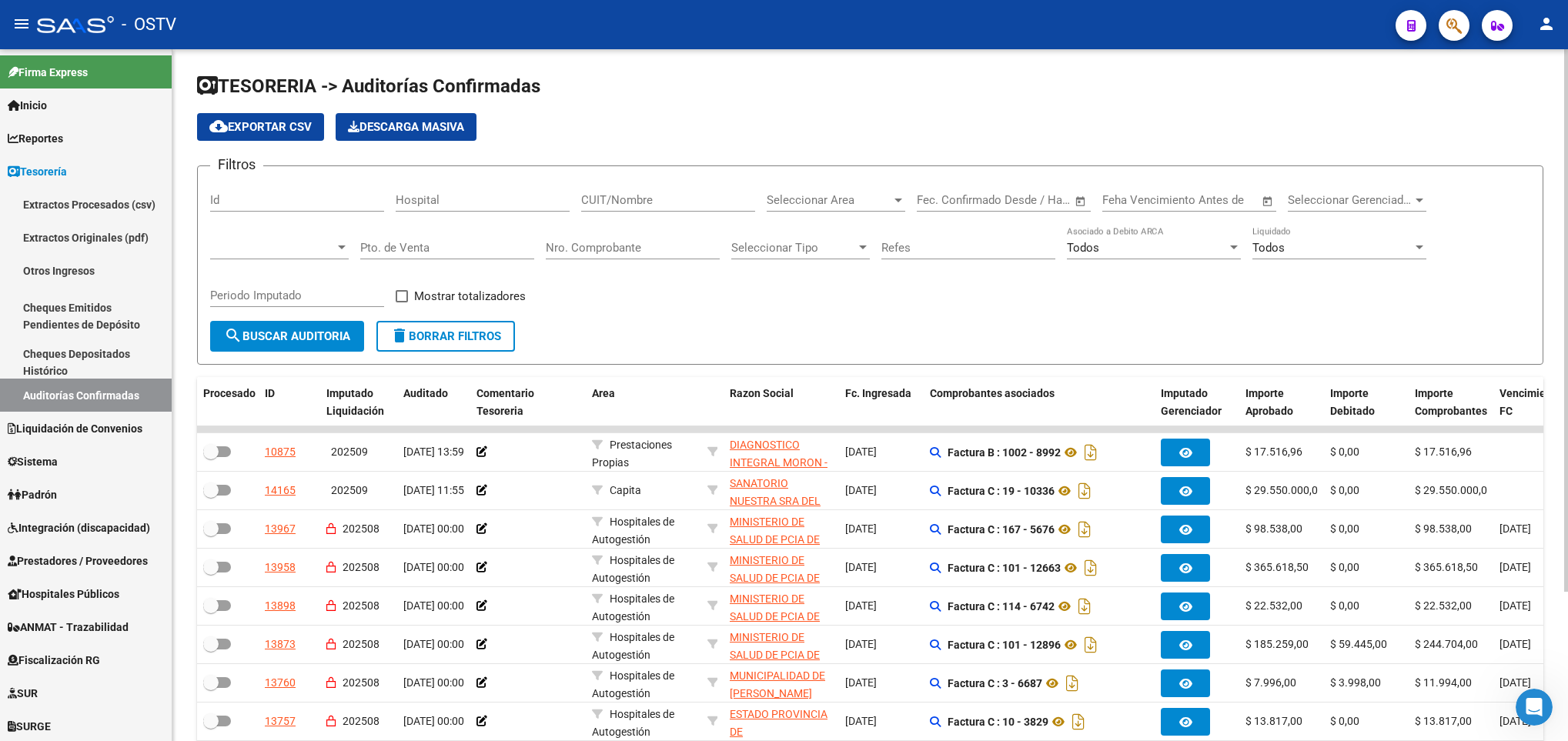
scroll to position [190, 0]
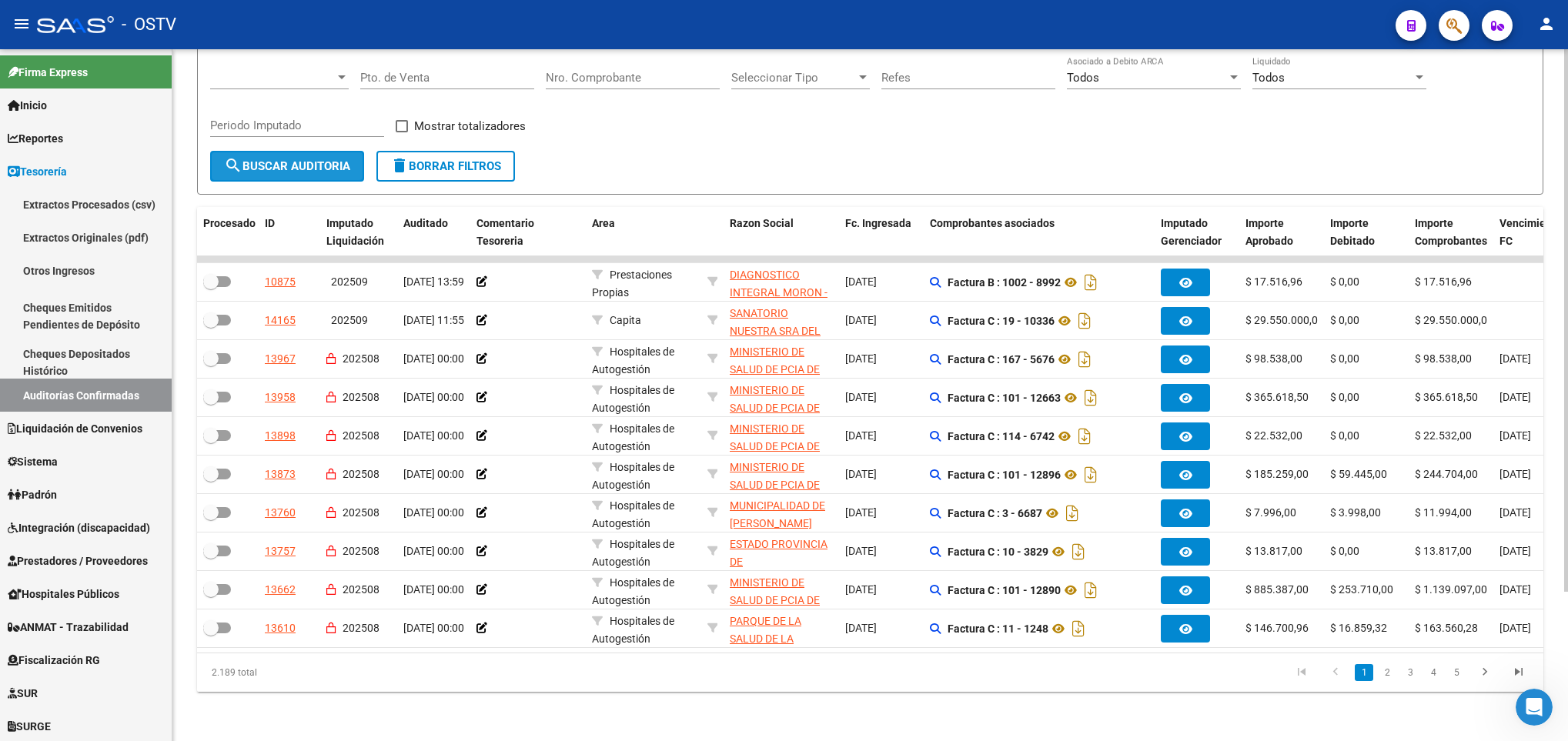
click at [300, 151] on button "search Buscar Auditoria" at bounding box center [287, 166] width 154 height 30
